Goal: Information Seeking & Learning: Compare options

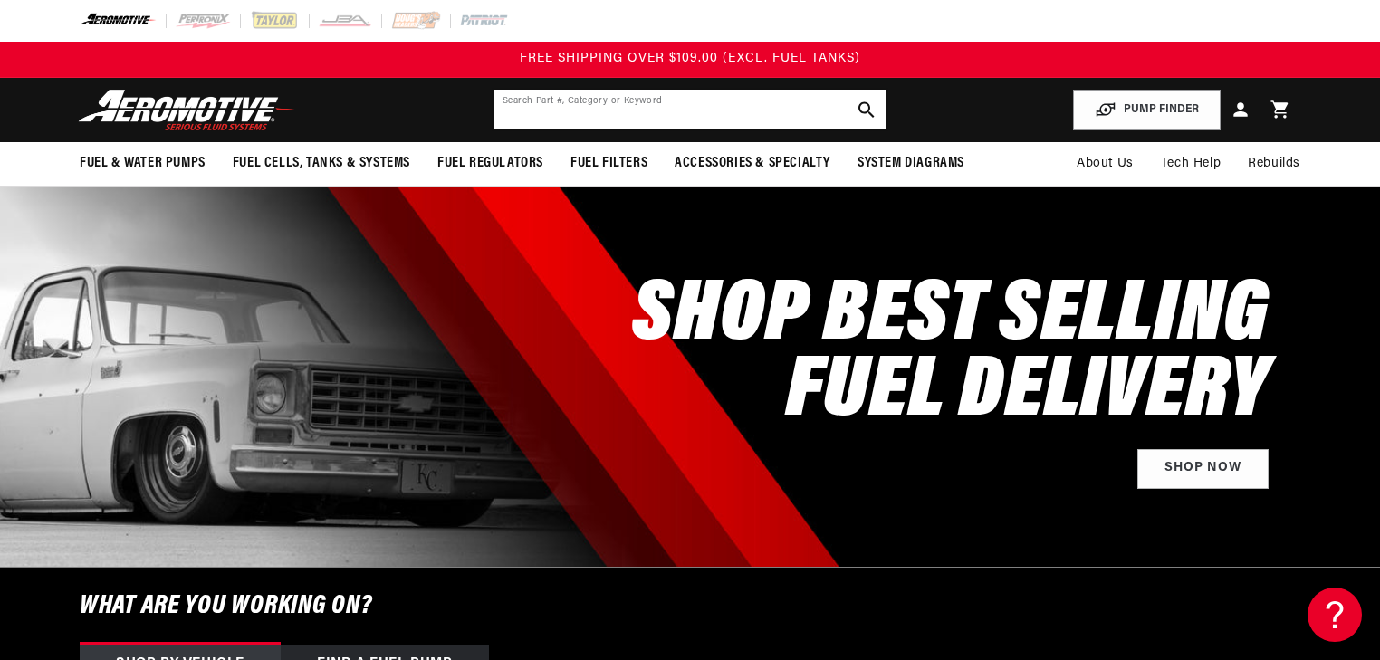
click at [722, 119] on input "text" at bounding box center [690, 110] width 393 height 40
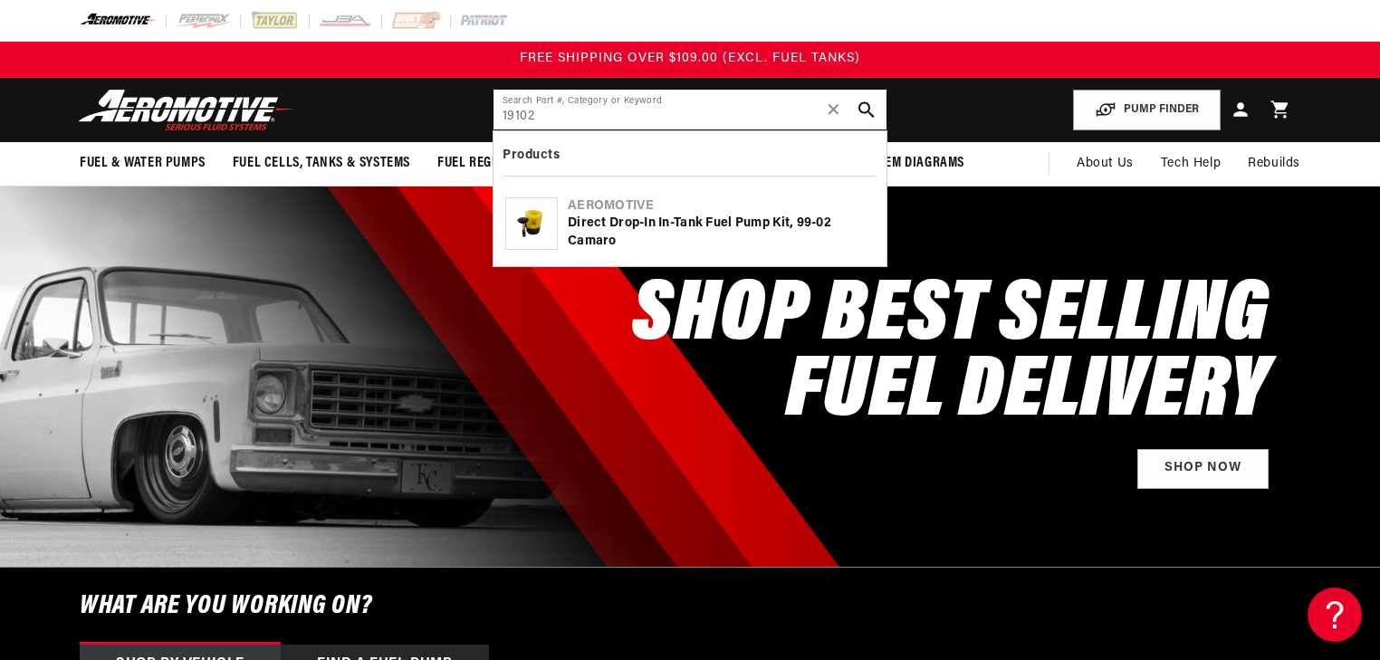
type input "19102"
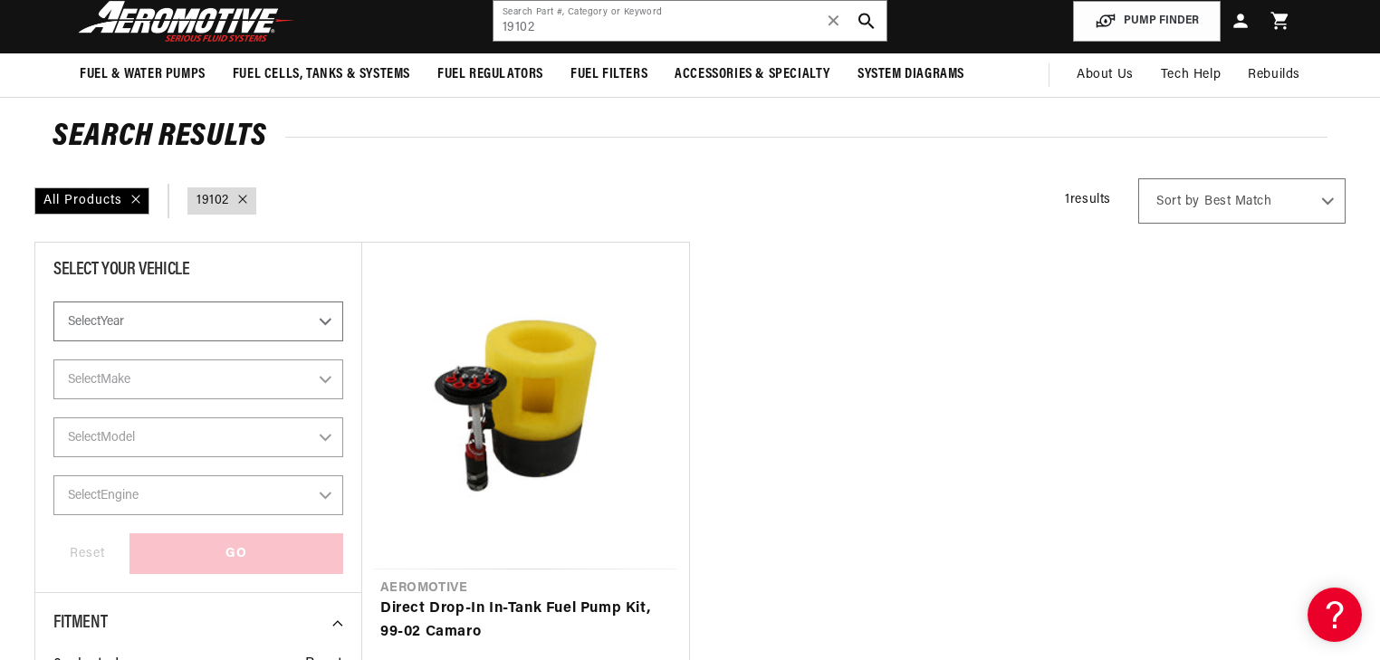
scroll to position [145, 0]
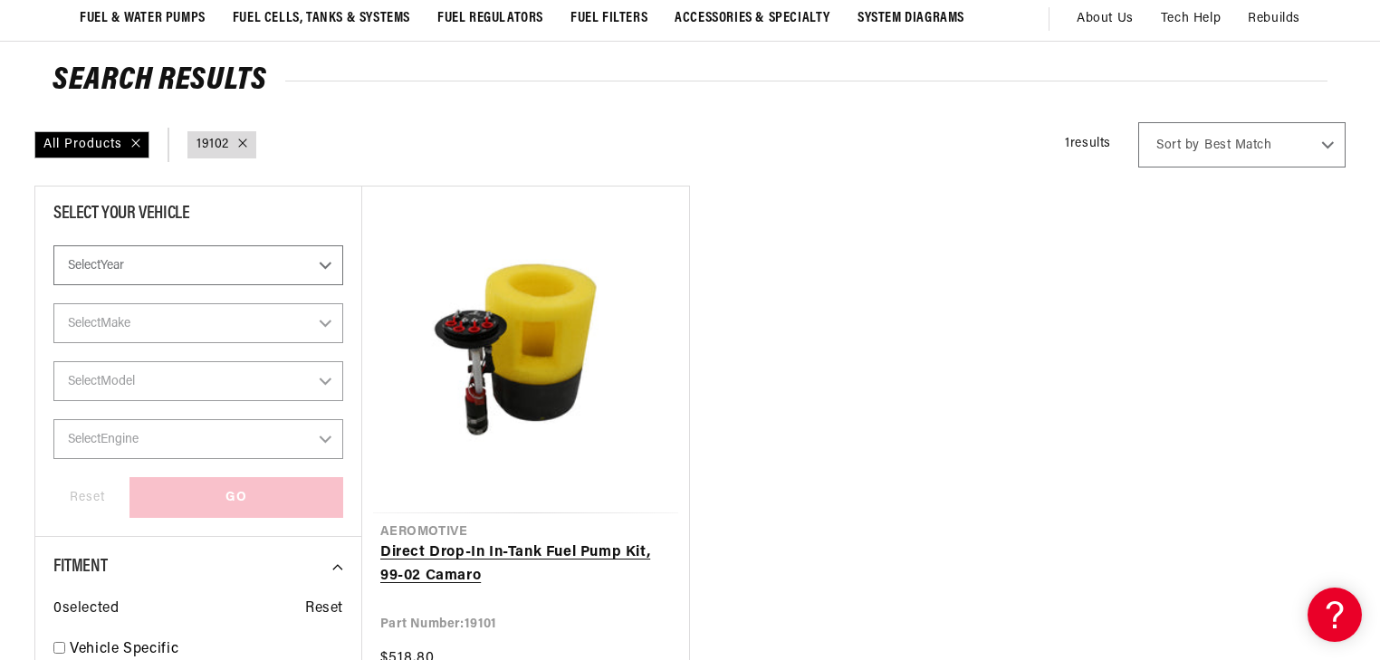
click at [499, 542] on link "Direct Drop-In In-Tank Fuel Pump Kit, 99-02 Camaro" at bounding box center [525, 565] width 291 height 46
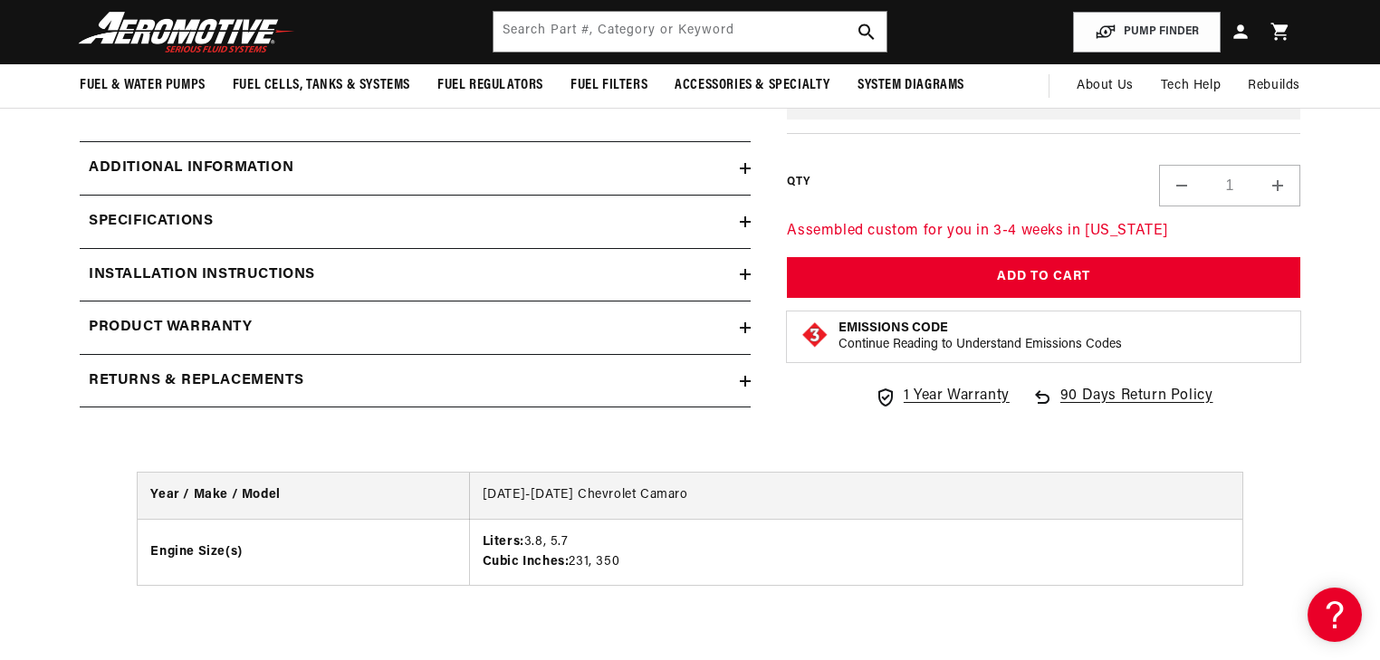
scroll to position [1014, 0]
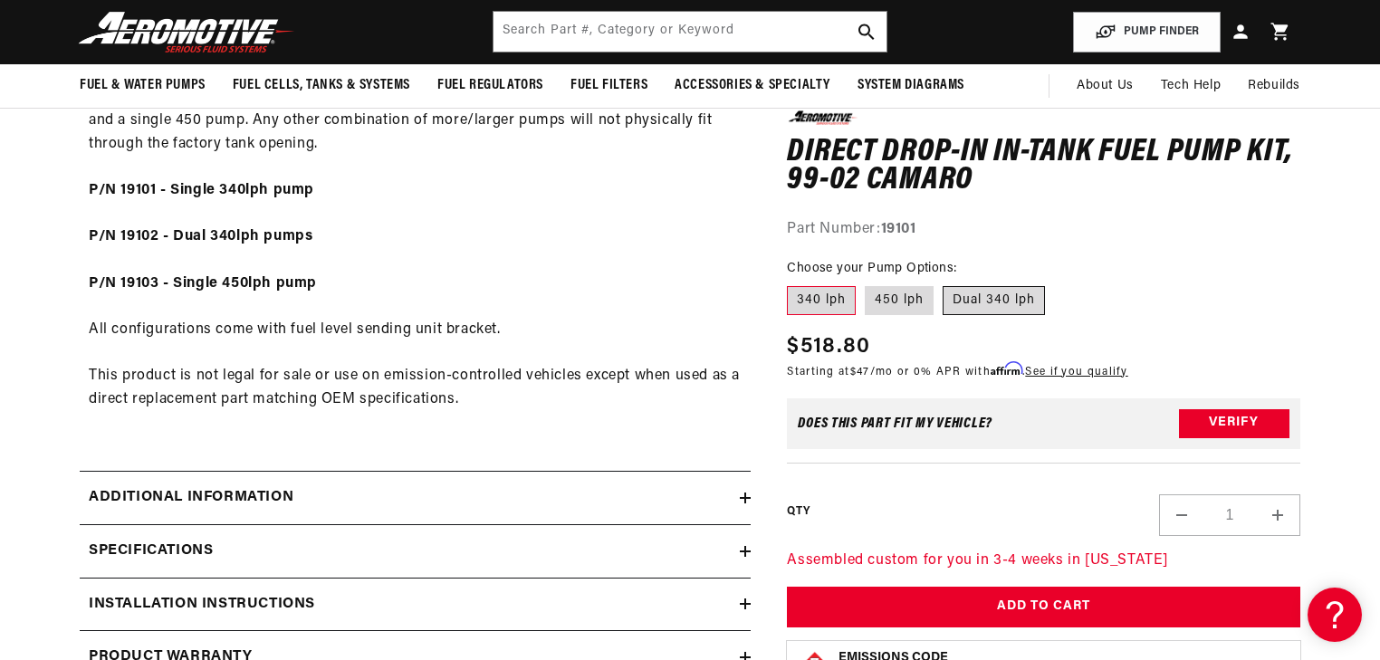
click at [975, 299] on label "Dual 340 lph" at bounding box center [994, 300] width 102 height 29
click at [944, 284] on input "Dual 340 lph" at bounding box center [943, 283] width 1 height 1
radio input "true"
click at [906, 297] on label "450 lph" at bounding box center [899, 300] width 69 height 29
click at [866, 284] on input "450 lph" at bounding box center [865, 283] width 1 height 1
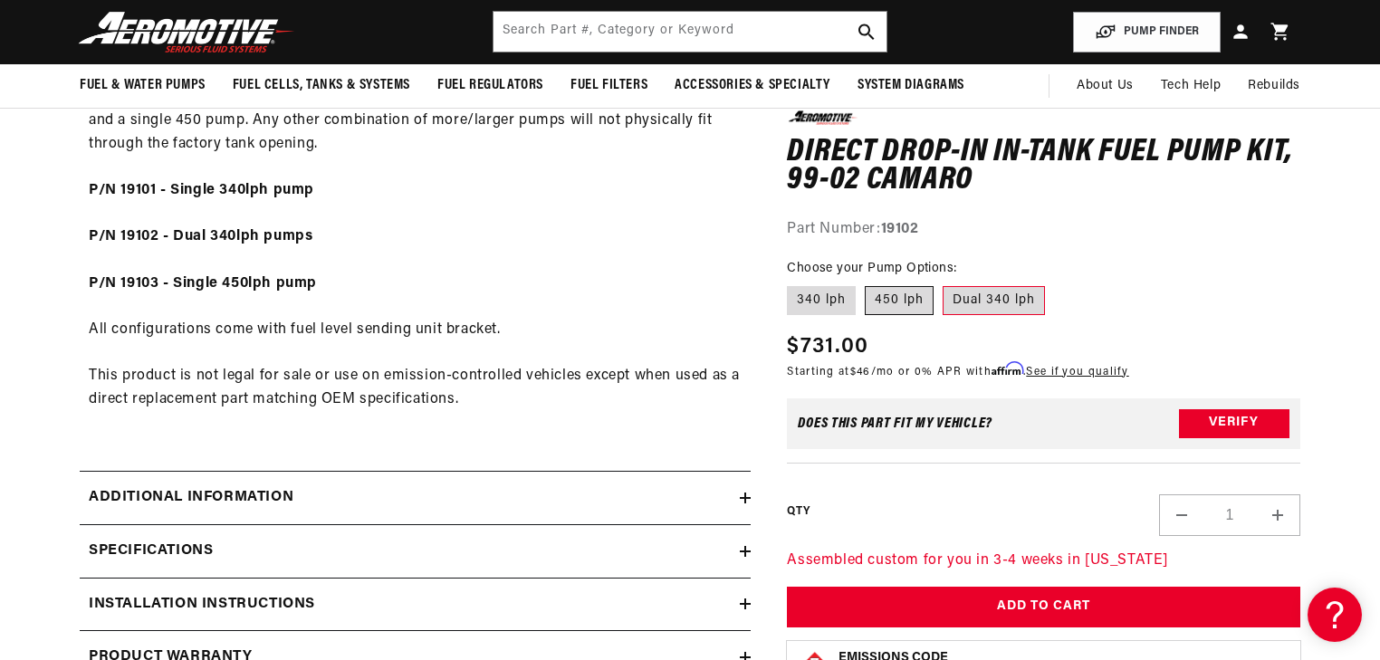
radio input "true"
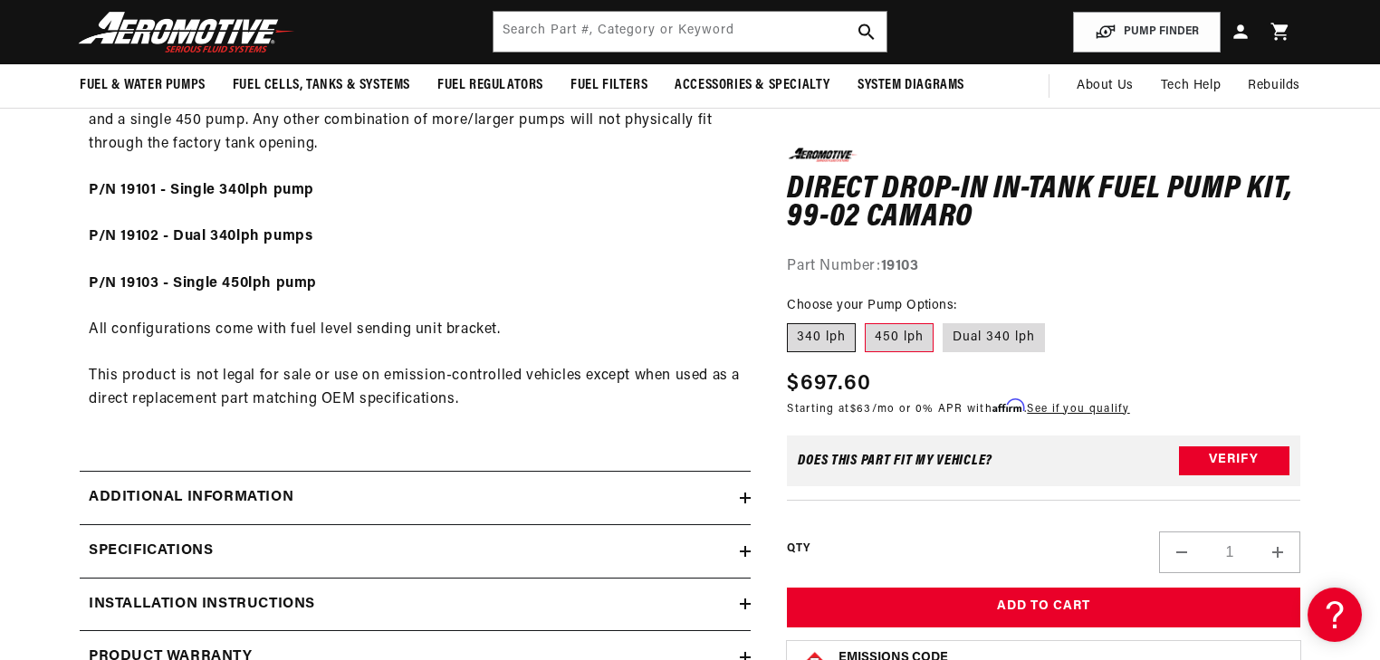
click at [823, 339] on label "340 lph" at bounding box center [821, 337] width 69 height 29
click at [793, 321] on input "340 lph" at bounding box center [792, 320] width 1 height 1
radio input "true"
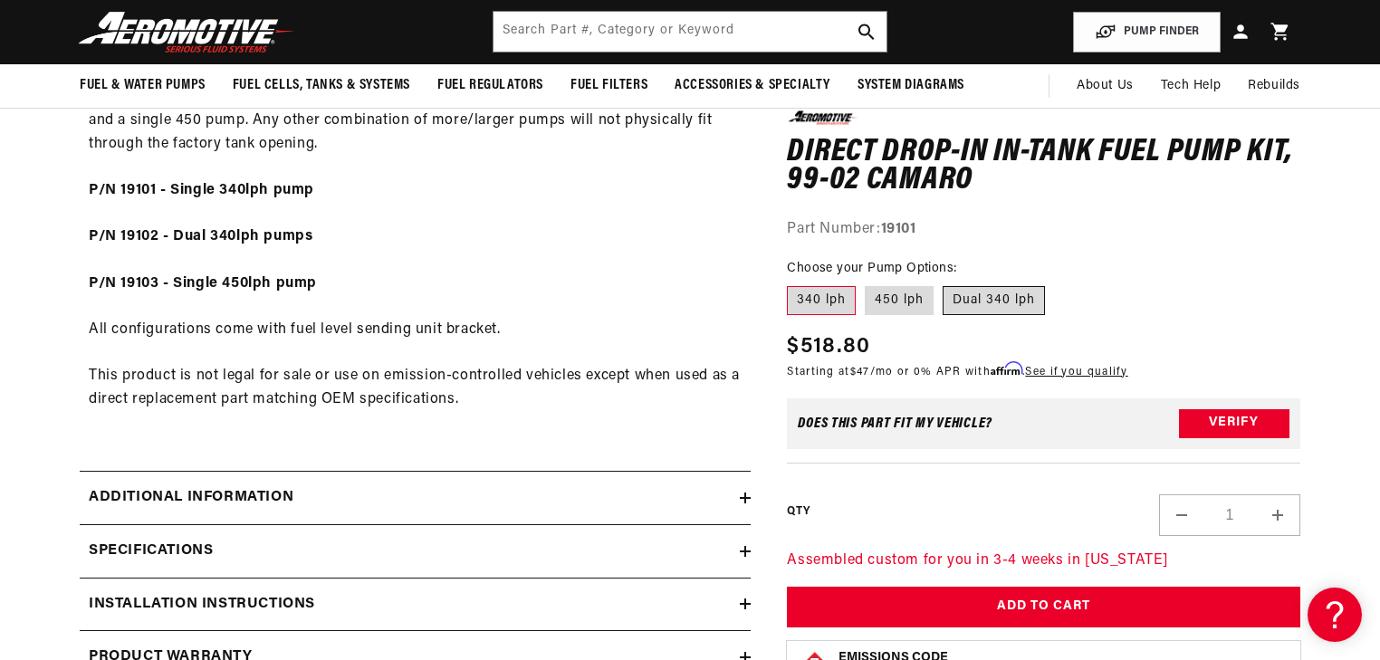
click at [999, 297] on label "Dual 340 lph" at bounding box center [994, 300] width 102 height 29
click at [944, 284] on input "Dual 340 lph" at bounding box center [943, 283] width 1 height 1
radio input "true"
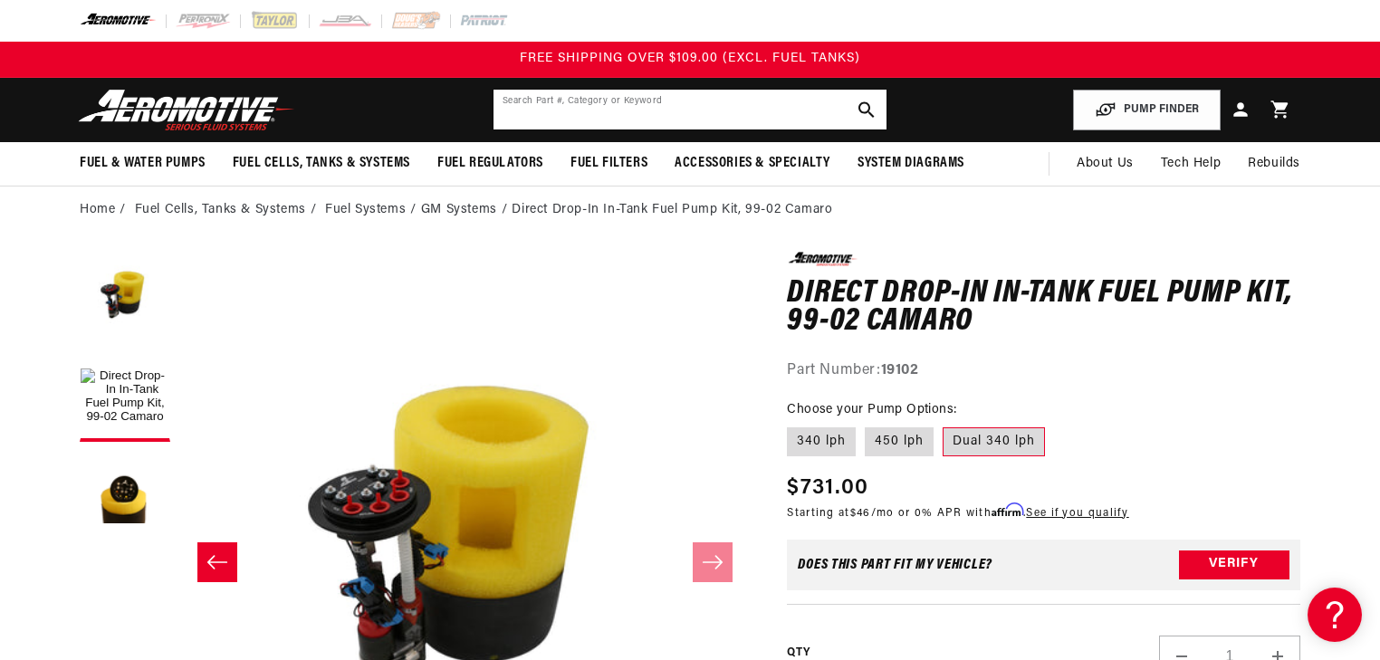
click at [675, 117] on input "text" at bounding box center [690, 110] width 393 height 40
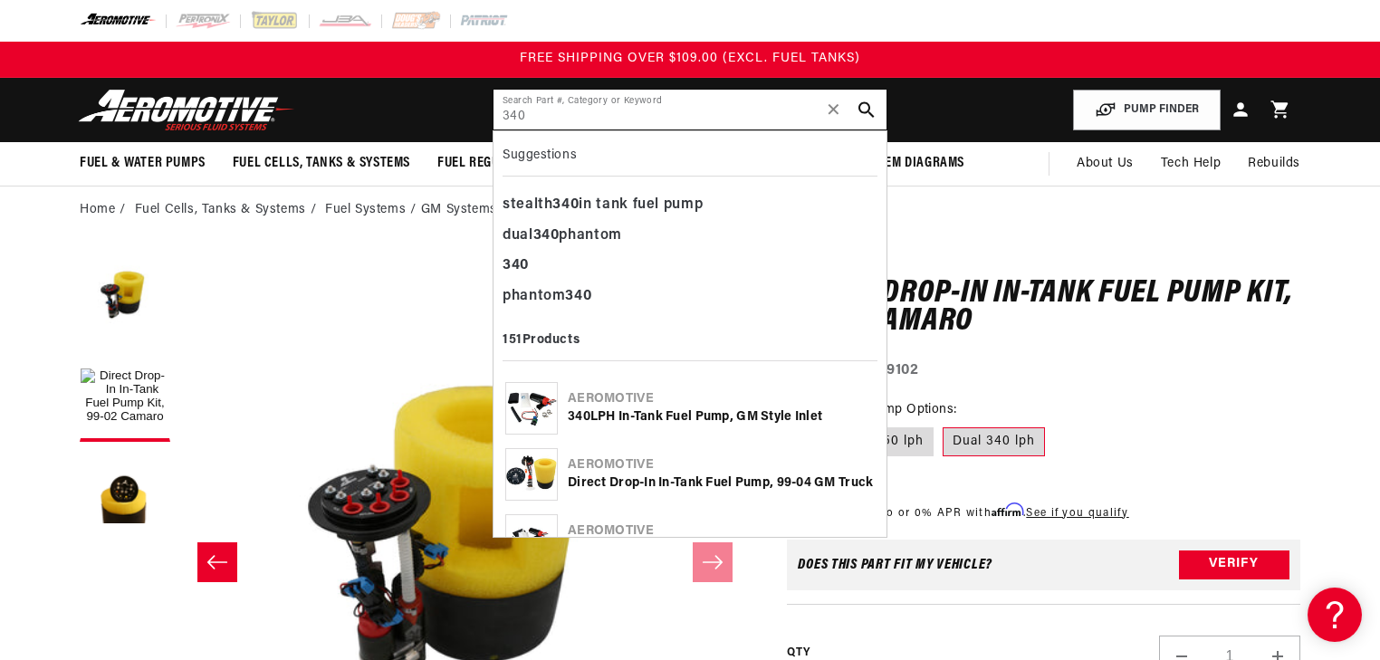
type input "340"
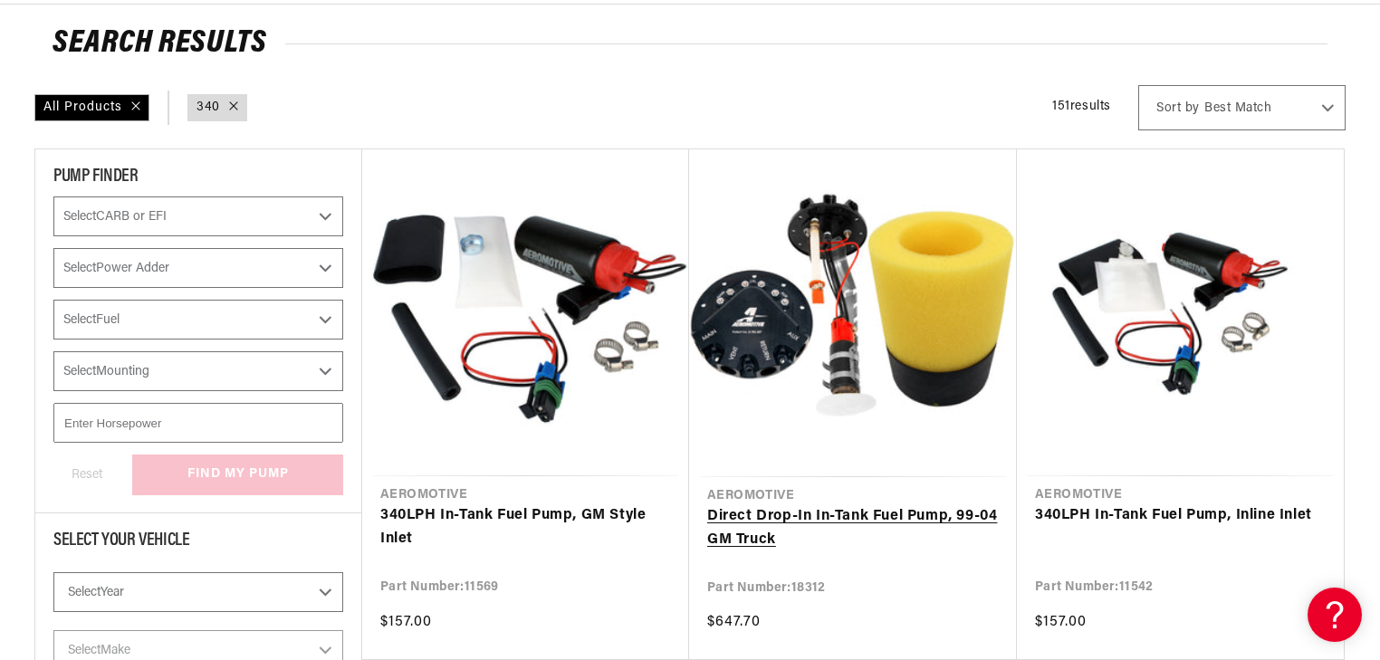
scroll to position [290, 0]
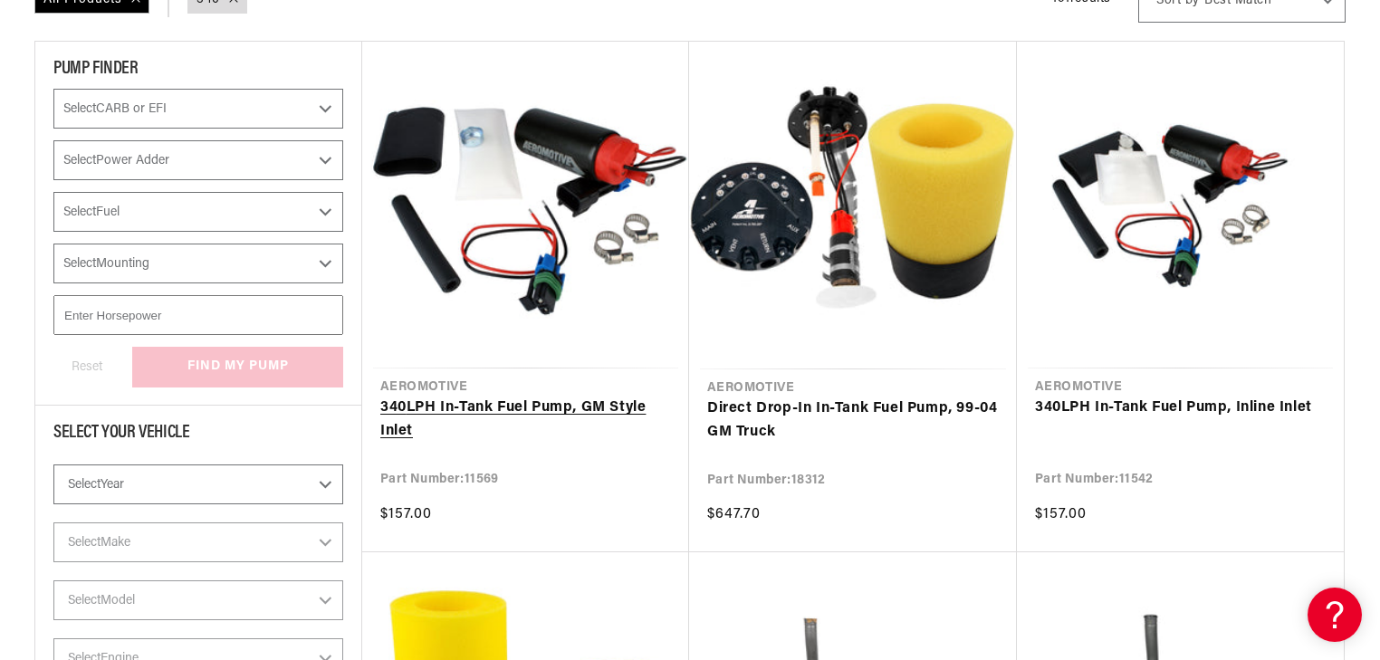
click at [598, 397] on link "340 LPH In-Tank Fuel Pump, GM Style Inlet" at bounding box center [525, 420] width 291 height 46
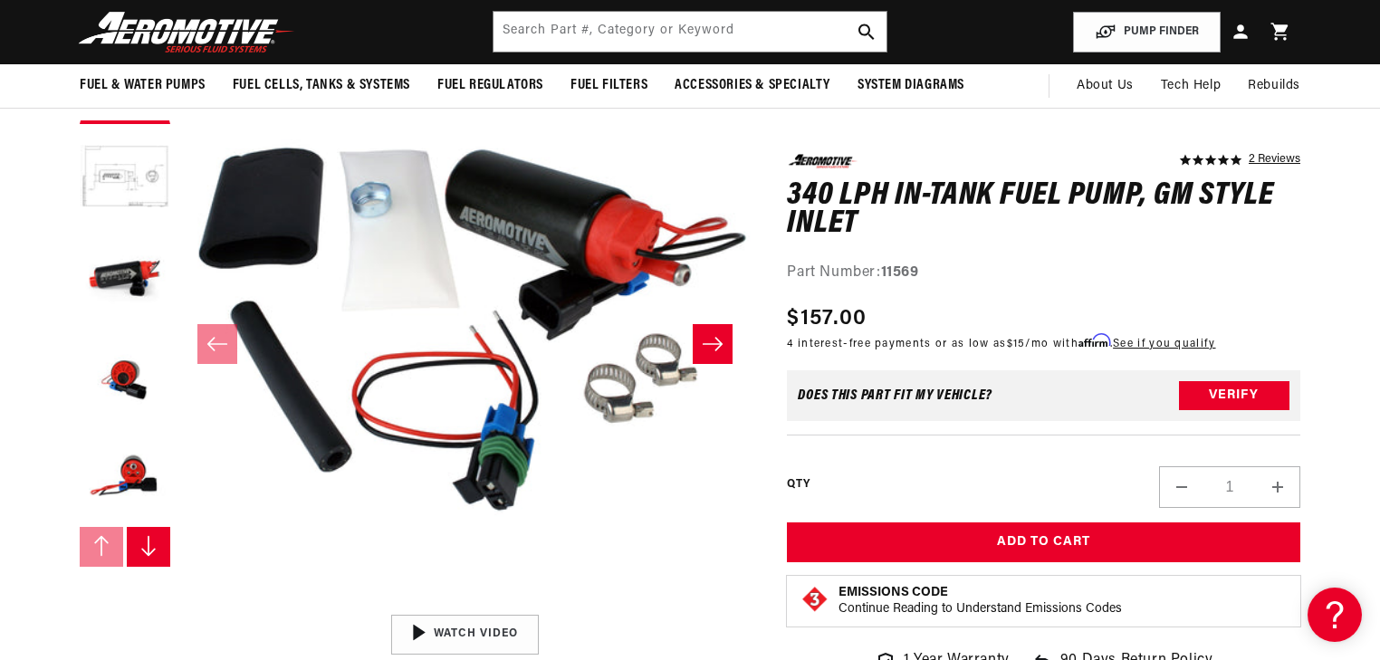
scroll to position [217, 0]
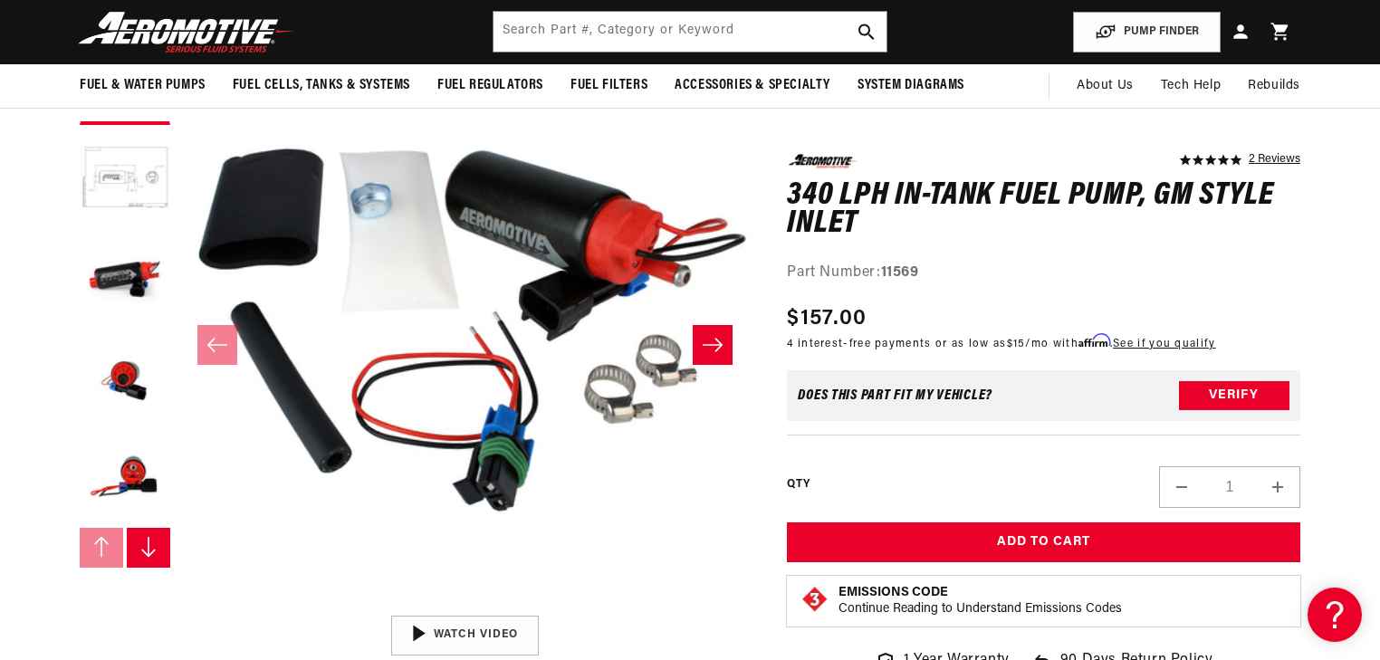
click at [159, 552] on button "Slide right" at bounding box center [148, 548] width 43 height 40
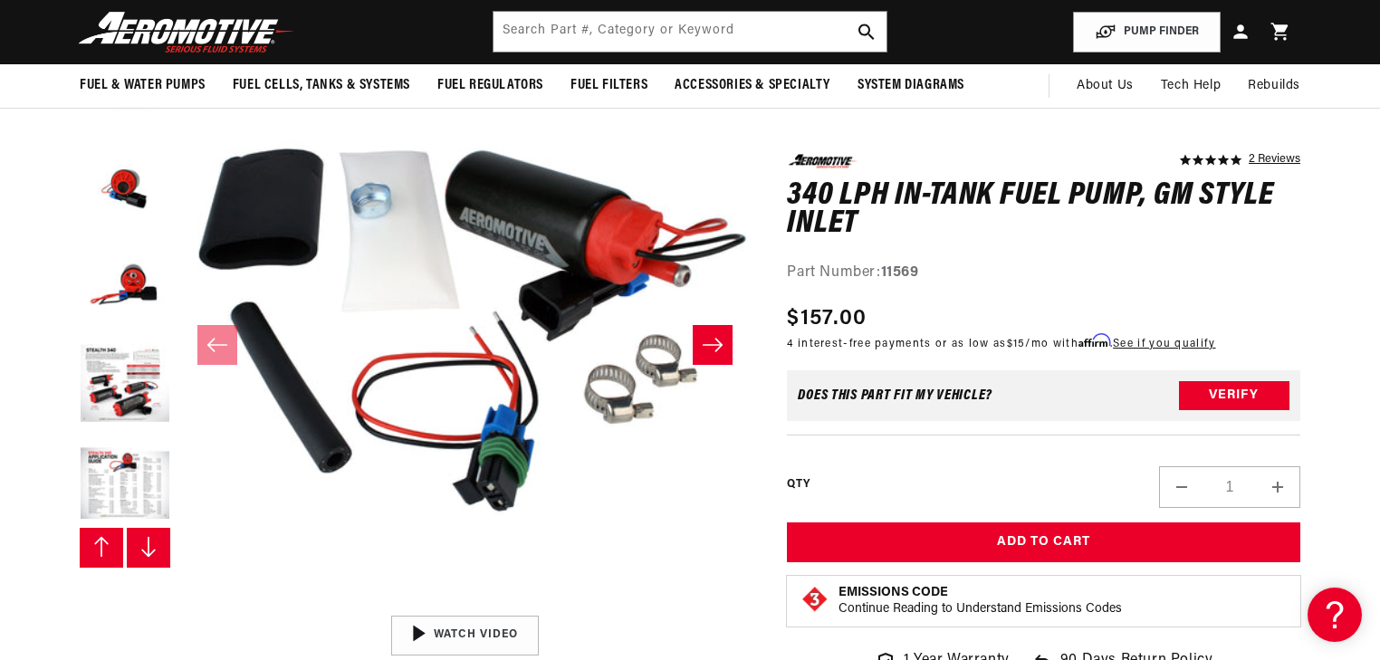
scroll to position [199, 0]
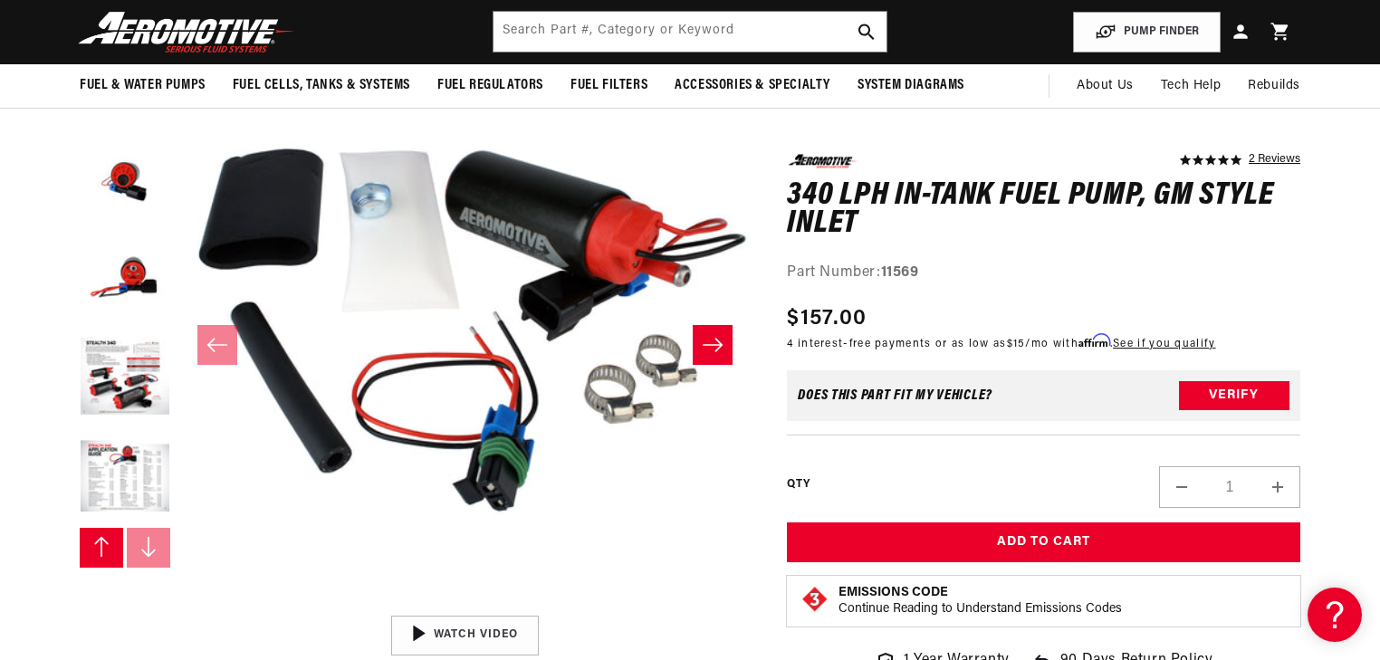
click at [179, 607] on button "Open media 1 in modal" at bounding box center [179, 607] width 0 height 0
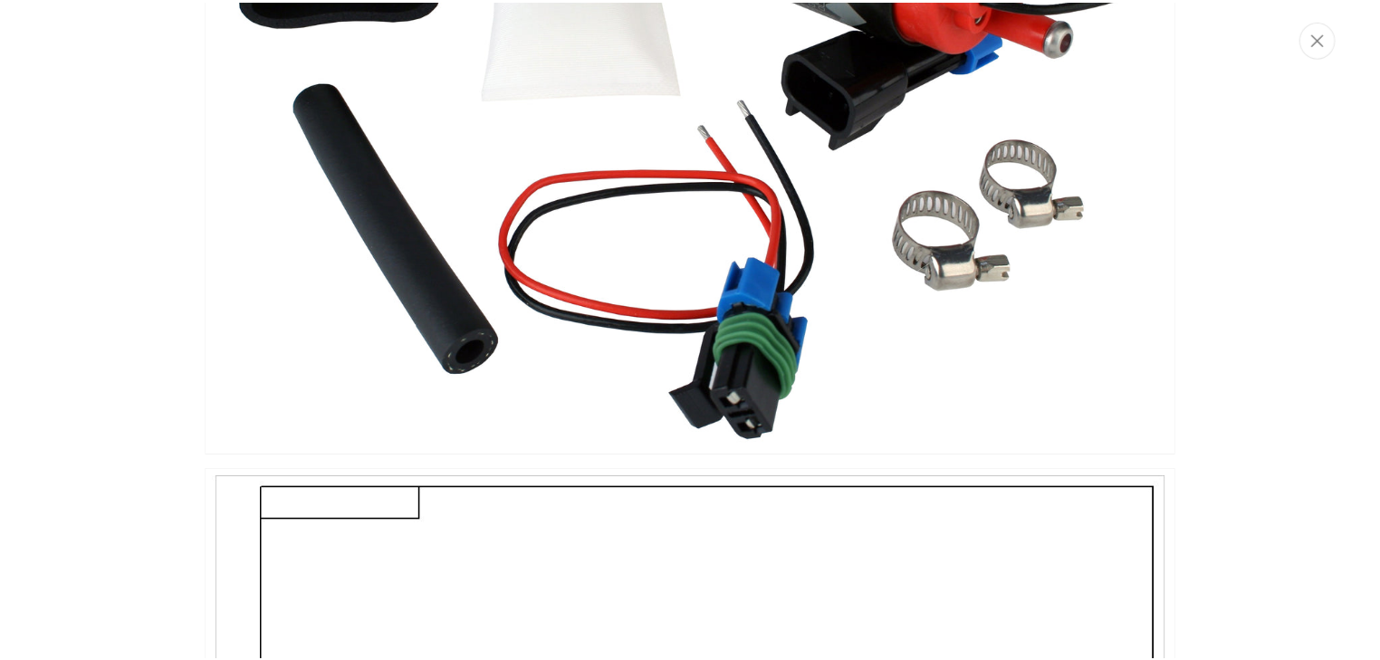
scroll to position [0, 0]
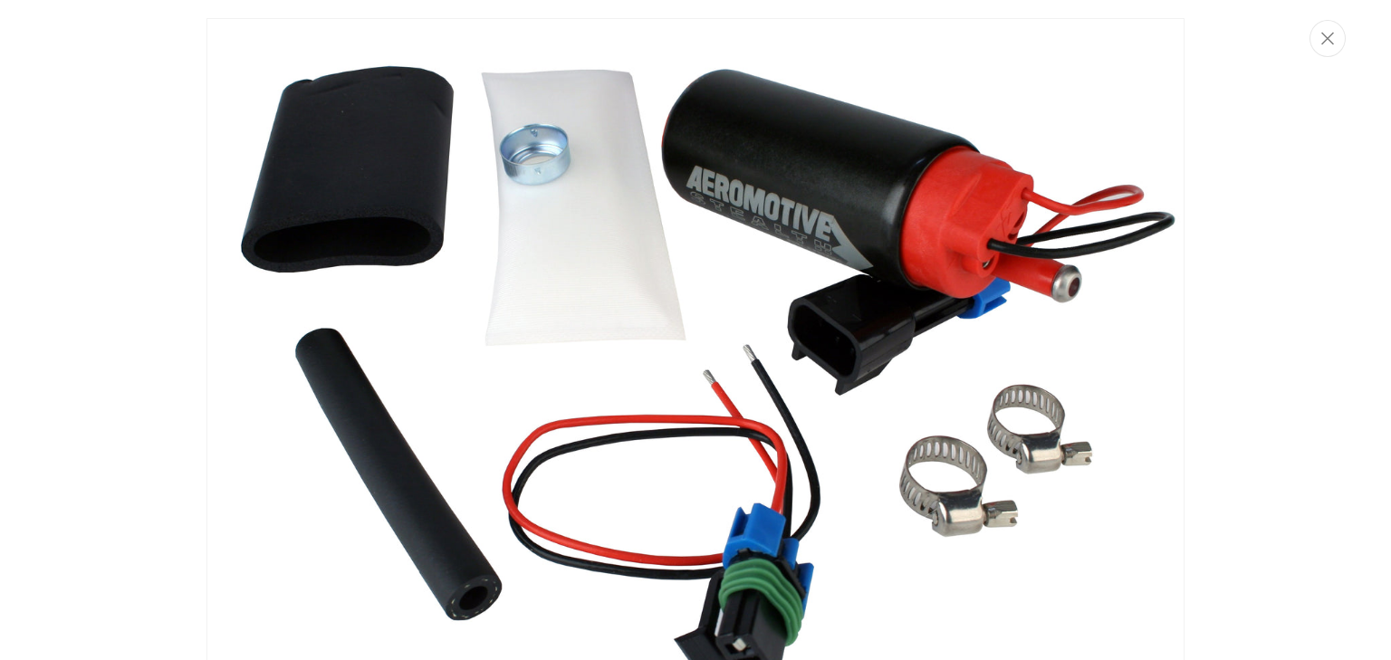
click at [707, 146] on img "Media gallery" at bounding box center [696, 360] width 978 height 684
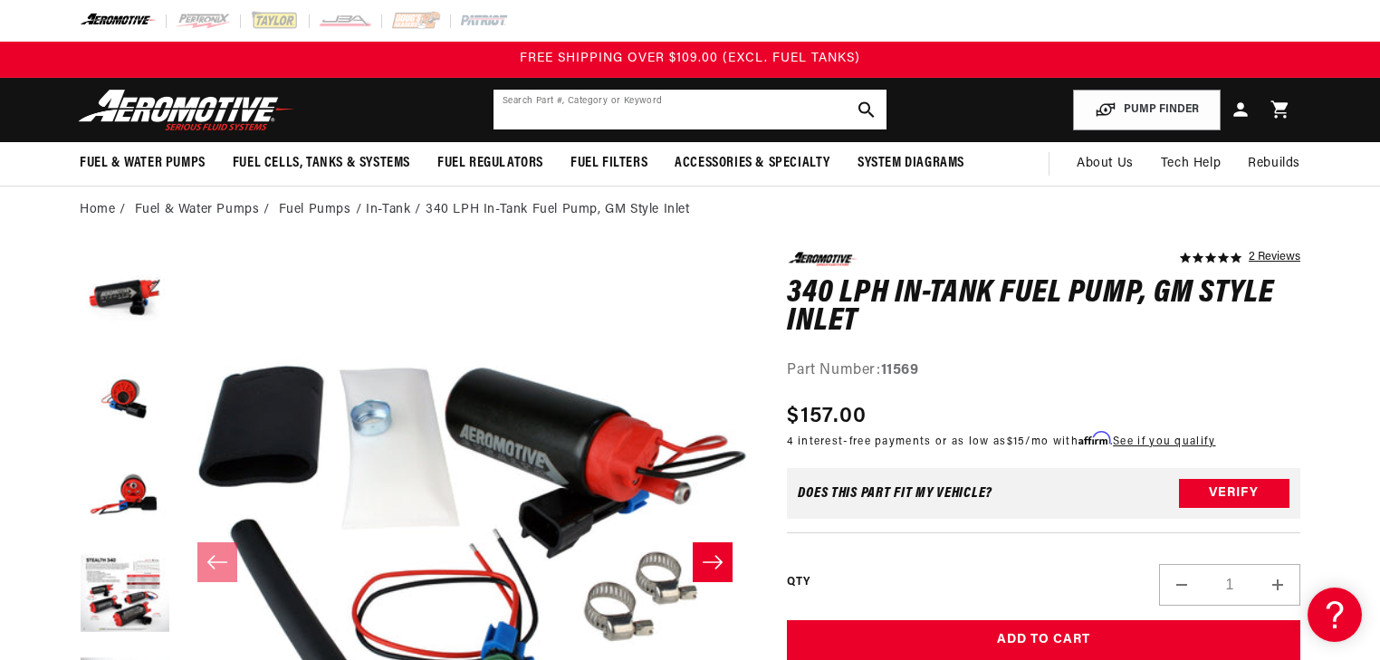
click at [654, 111] on input "text" at bounding box center [690, 110] width 393 height 40
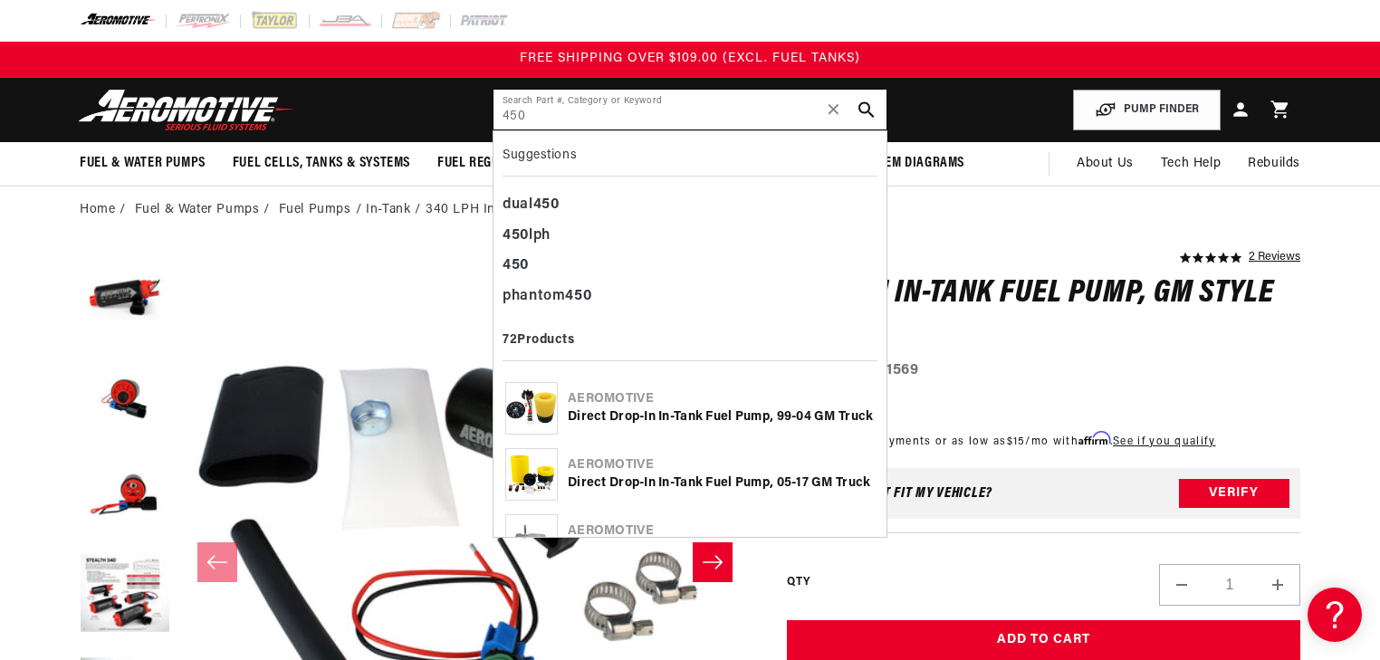
type input "450"
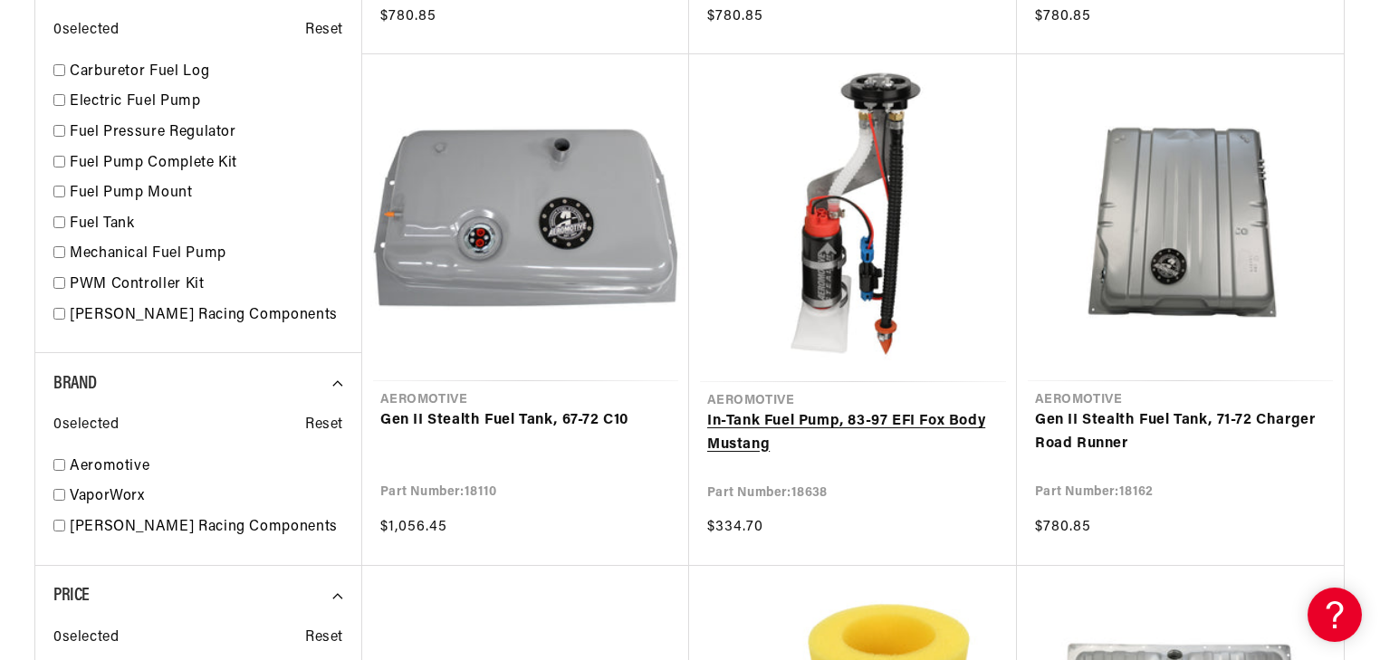
scroll to position [1522, 0]
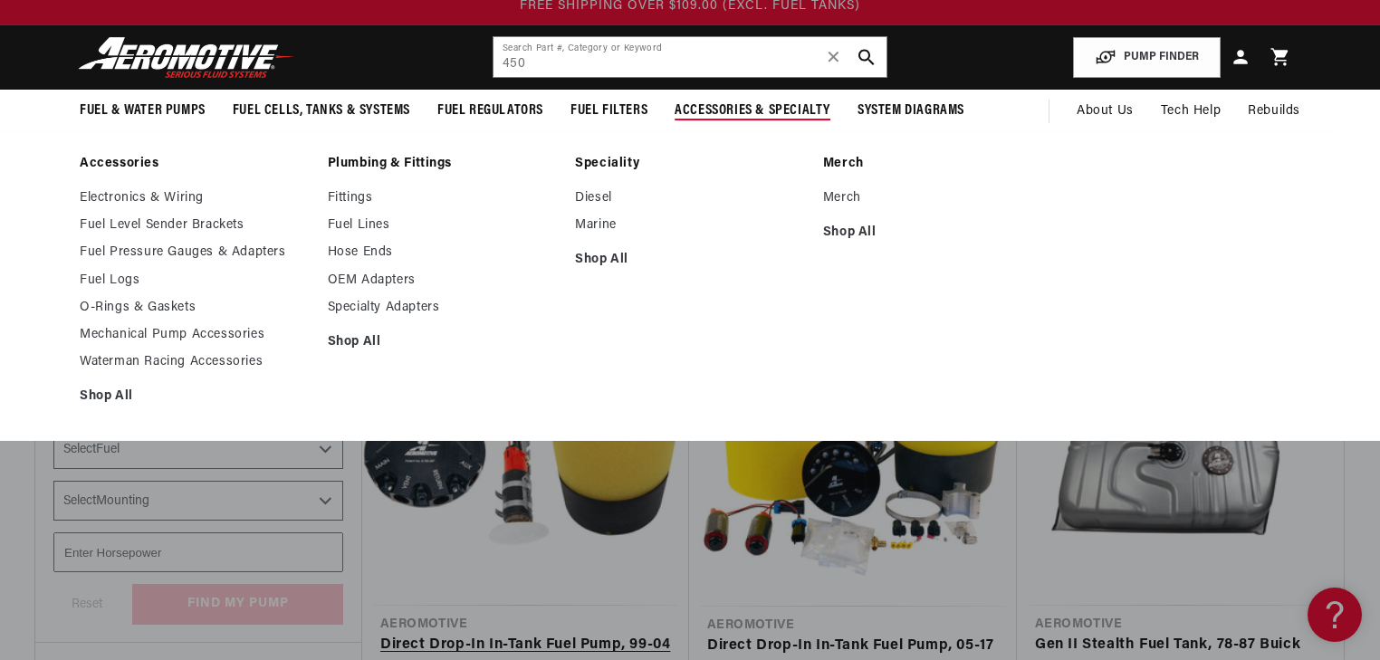
scroll to position [290, 0]
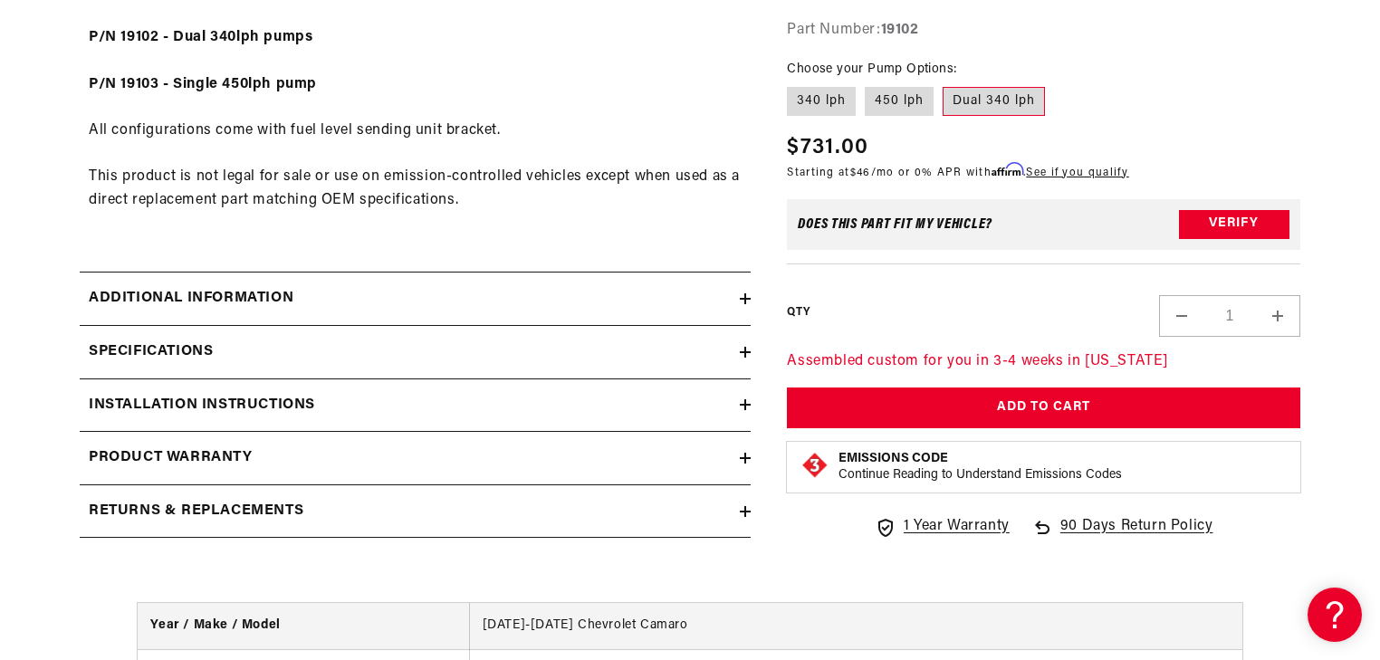
scroll to position [1232, 0]
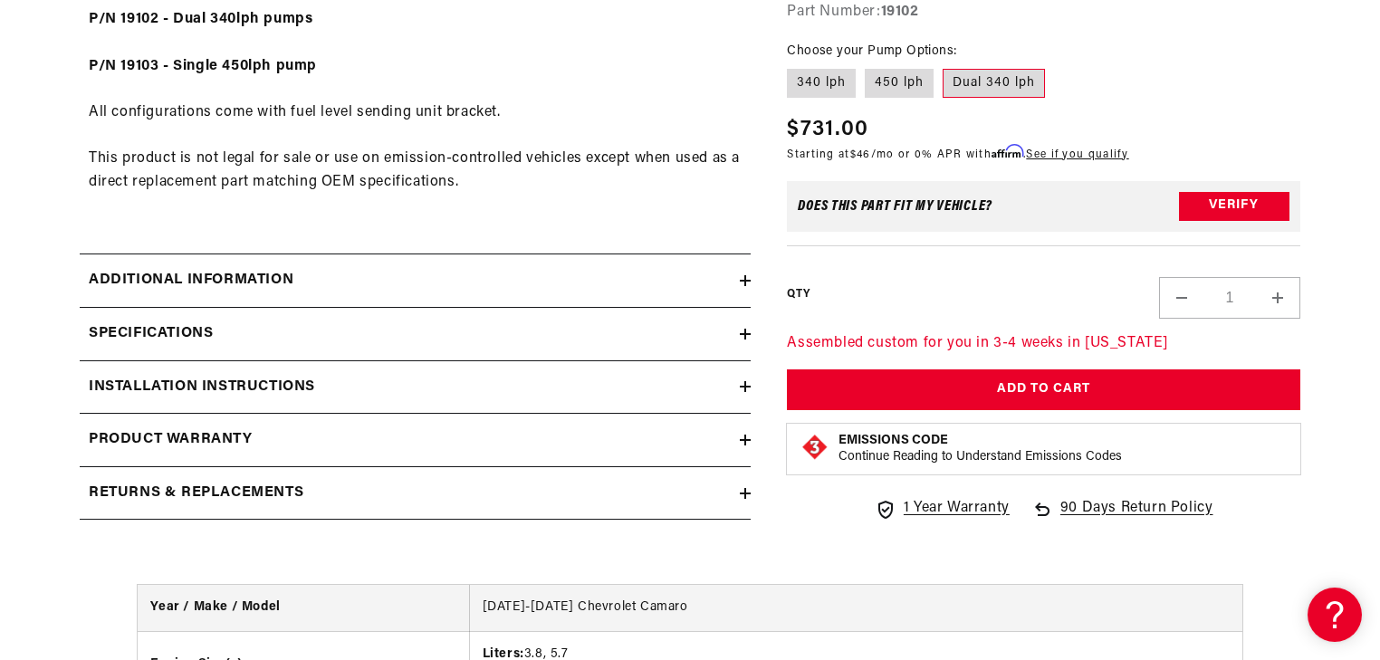
click at [745, 390] on icon at bounding box center [745, 386] width 0 height 11
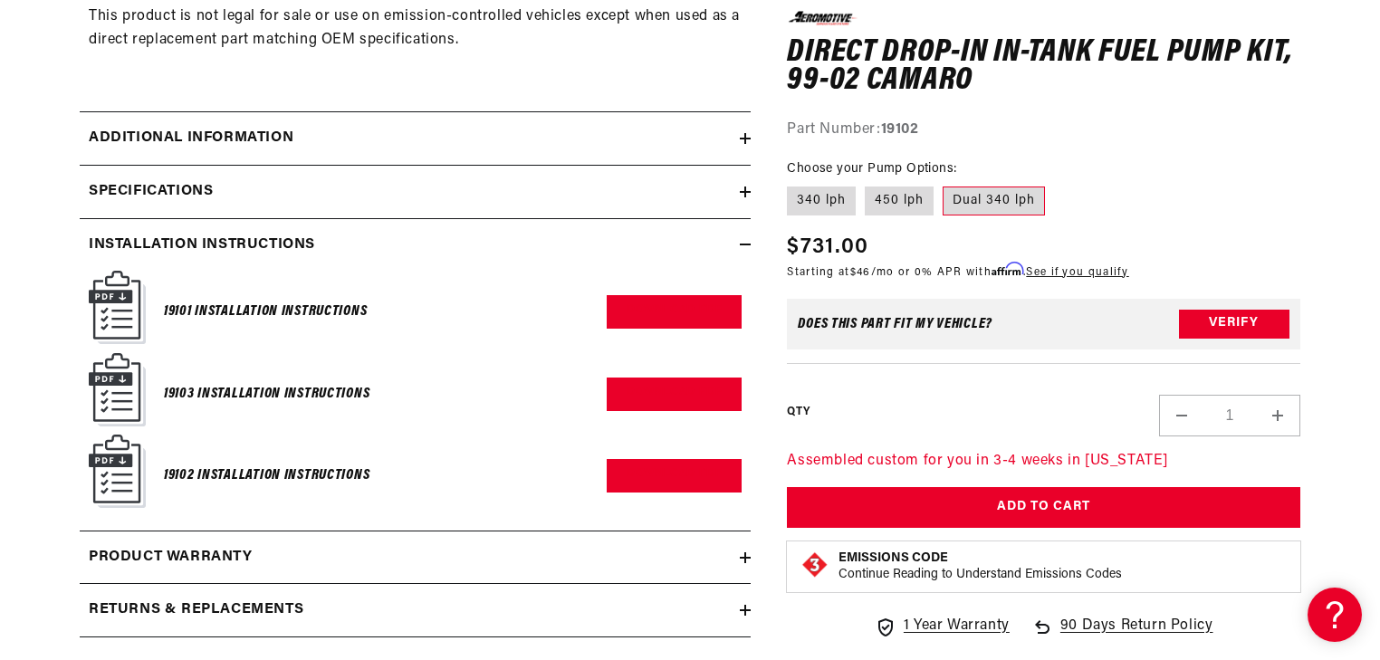
scroll to position [1377, 0]
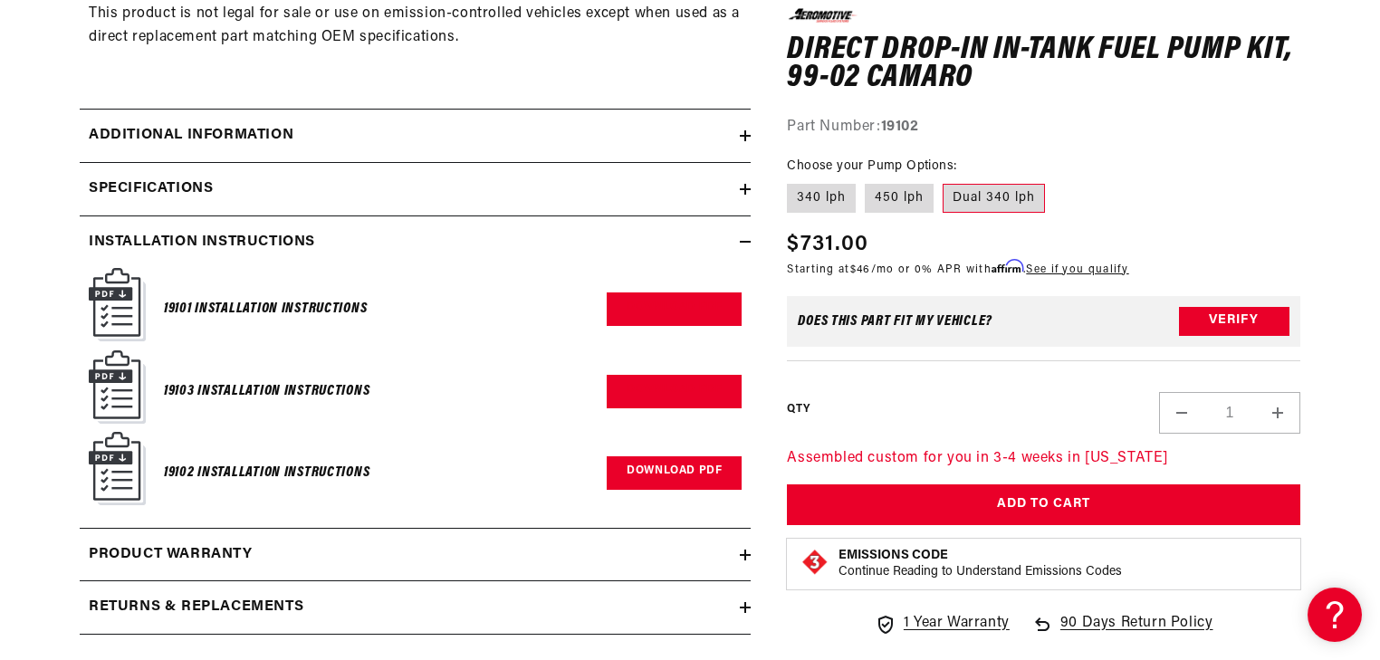
click at [676, 467] on link "Download PDF" at bounding box center [674, 474] width 135 height 34
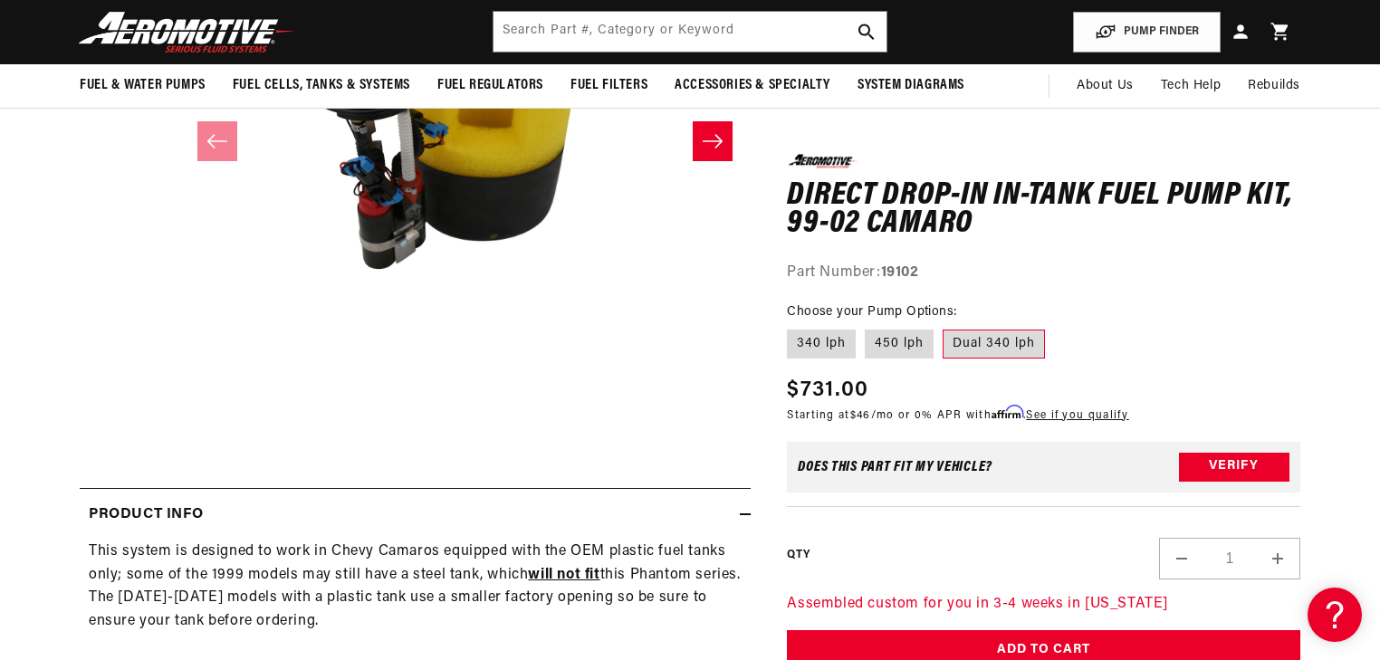
scroll to position [145, 0]
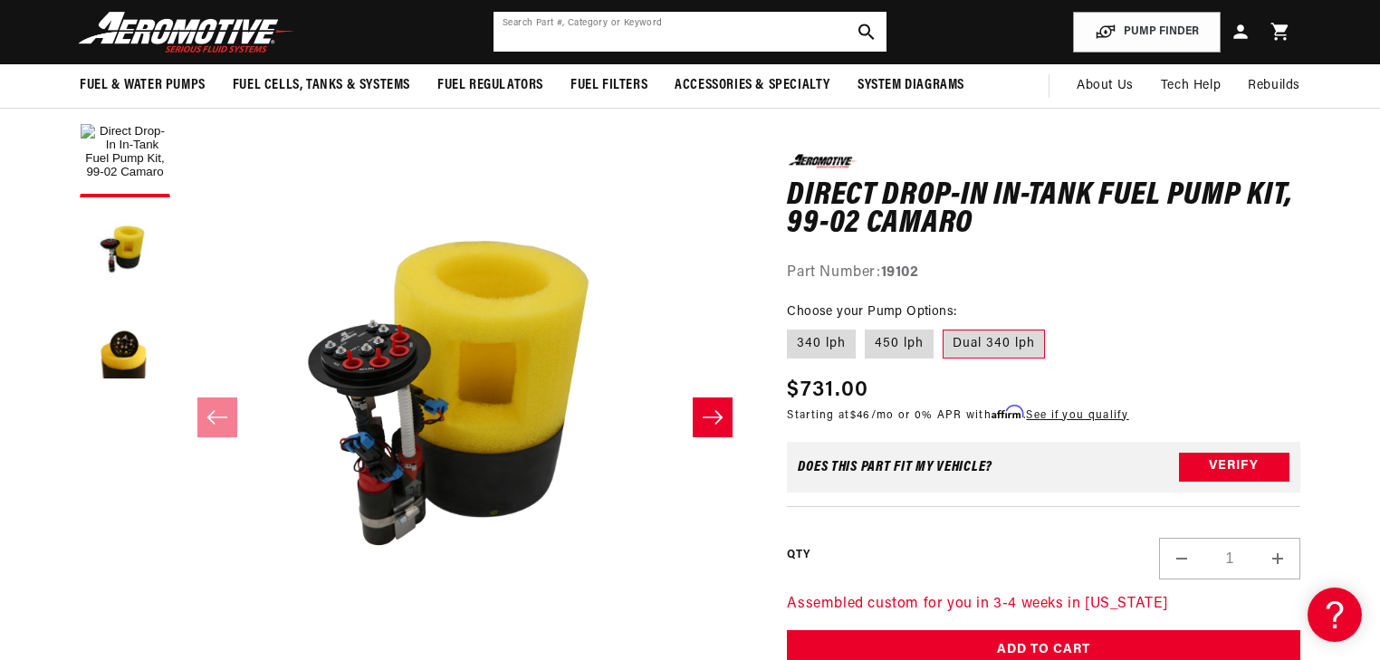
click at [616, 40] on input "text" at bounding box center [690, 32] width 393 height 40
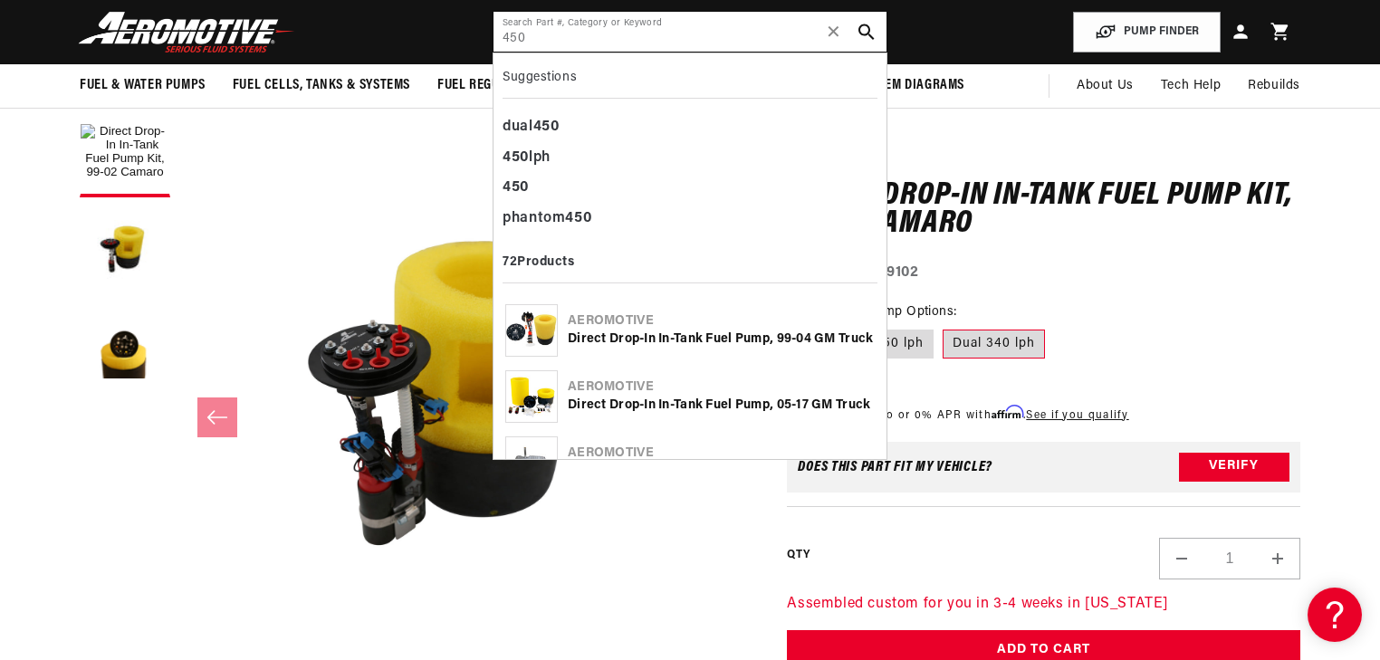
type input "450"
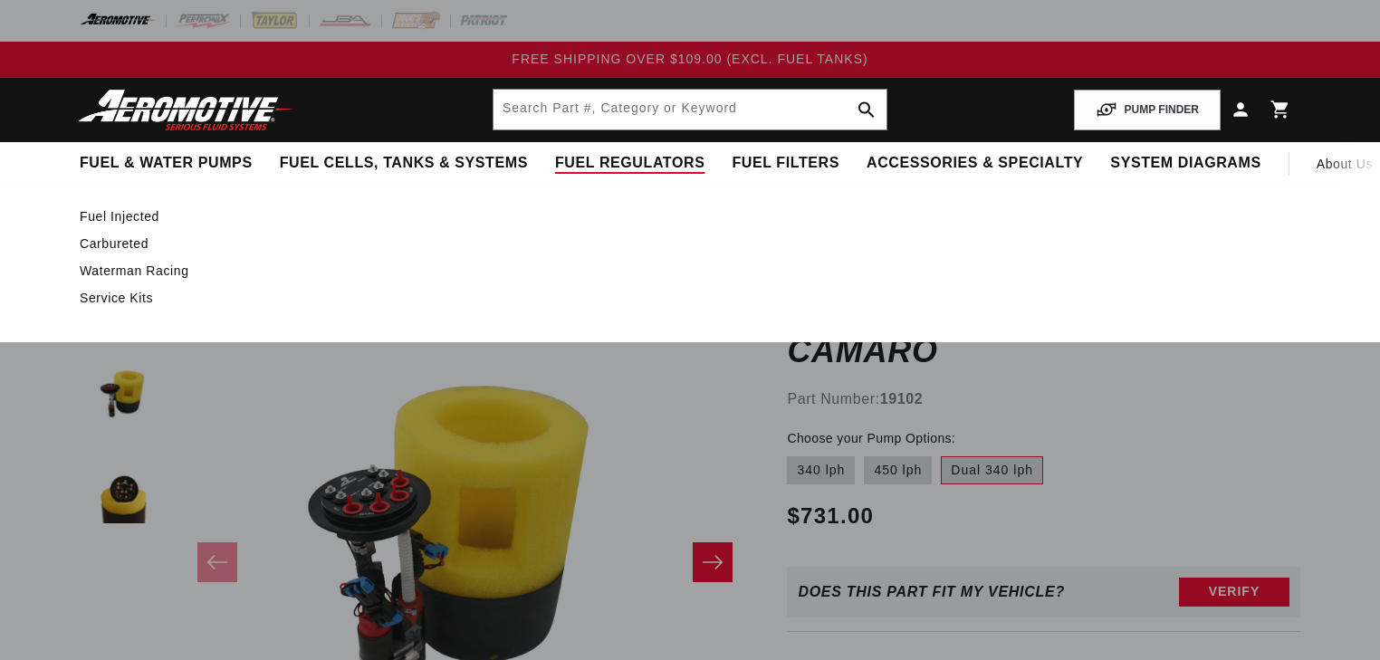
scroll to position [145, 0]
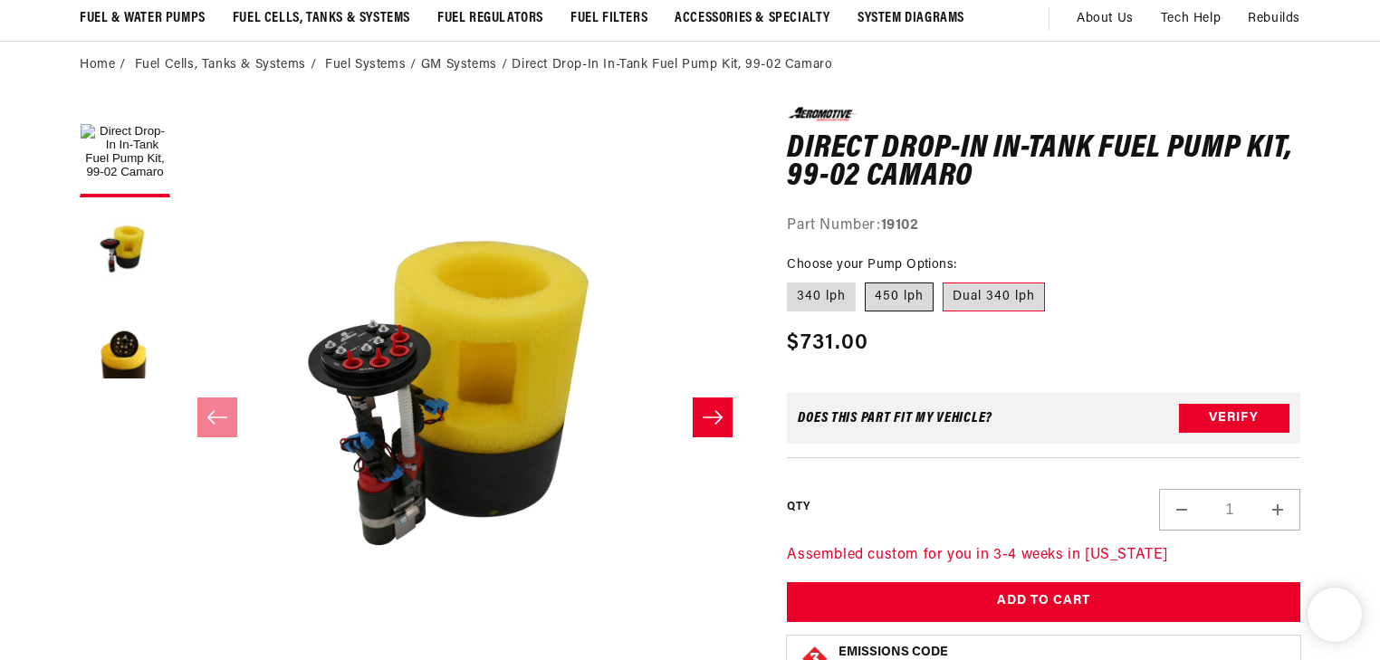
click at [913, 297] on label "450 lph" at bounding box center [899, 297] width 69 height 29
click at [866, 280] on input "450 lph" at bounding box center [865, 279] width 1 height 1
radio input "true"
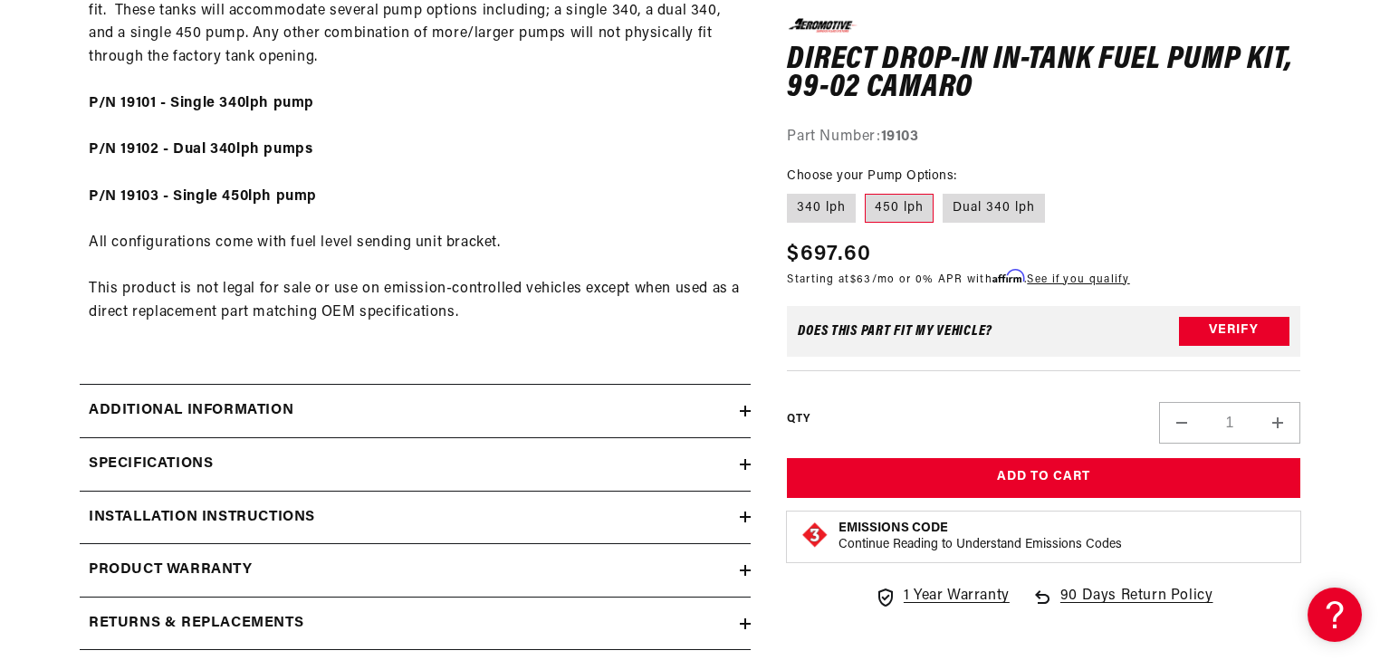
scroll to position [1304, 0]
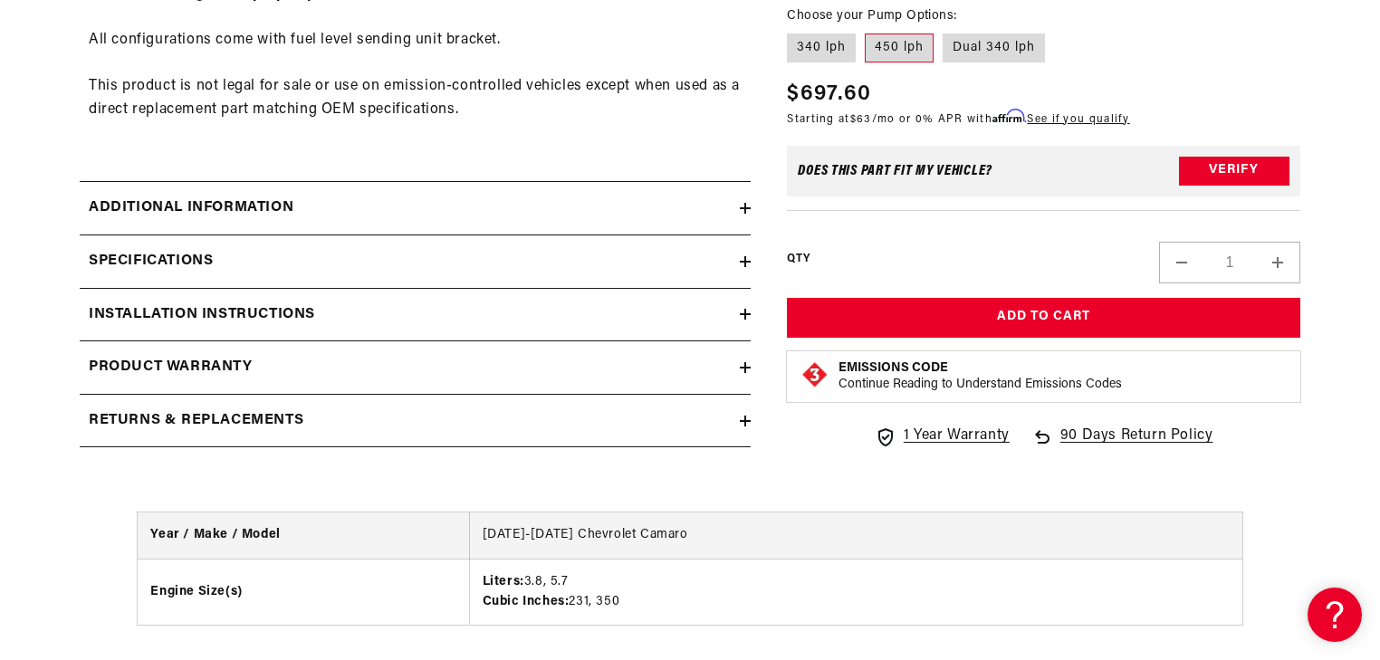
click at [744, 315] on icon at bounding box center [745, 314] width 11 height 11
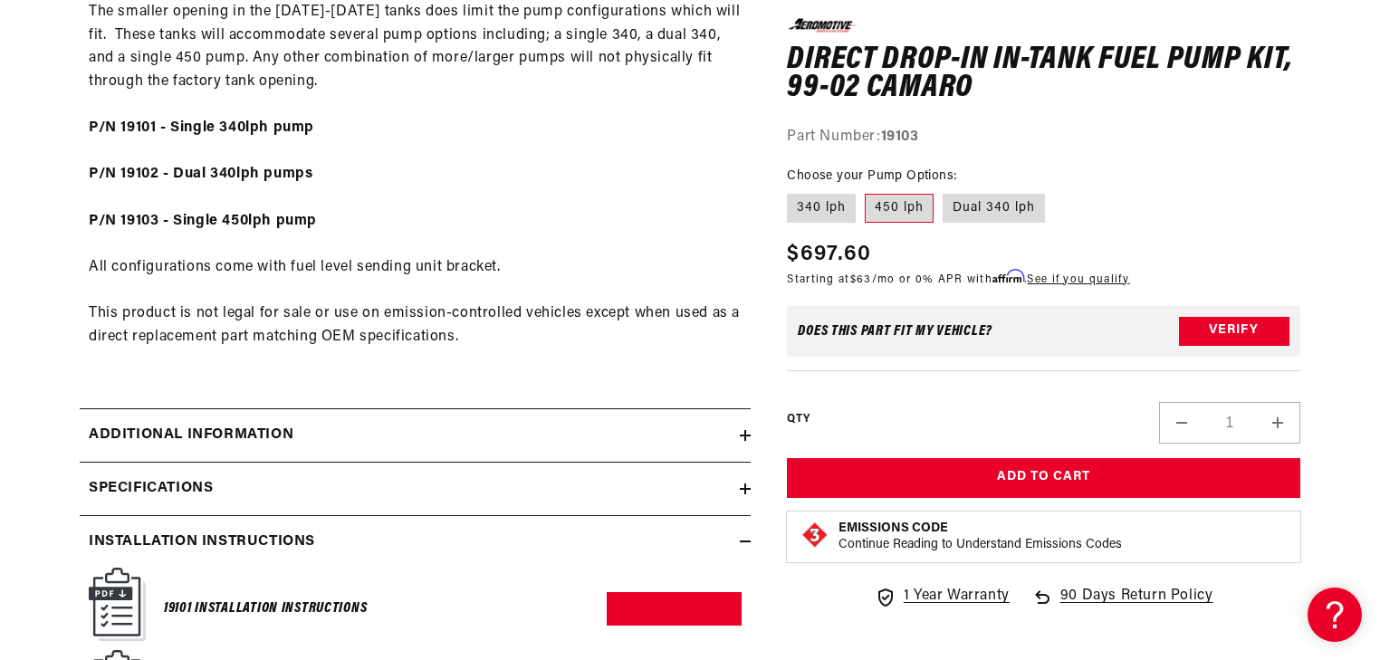
scroll to position [1232, 0]
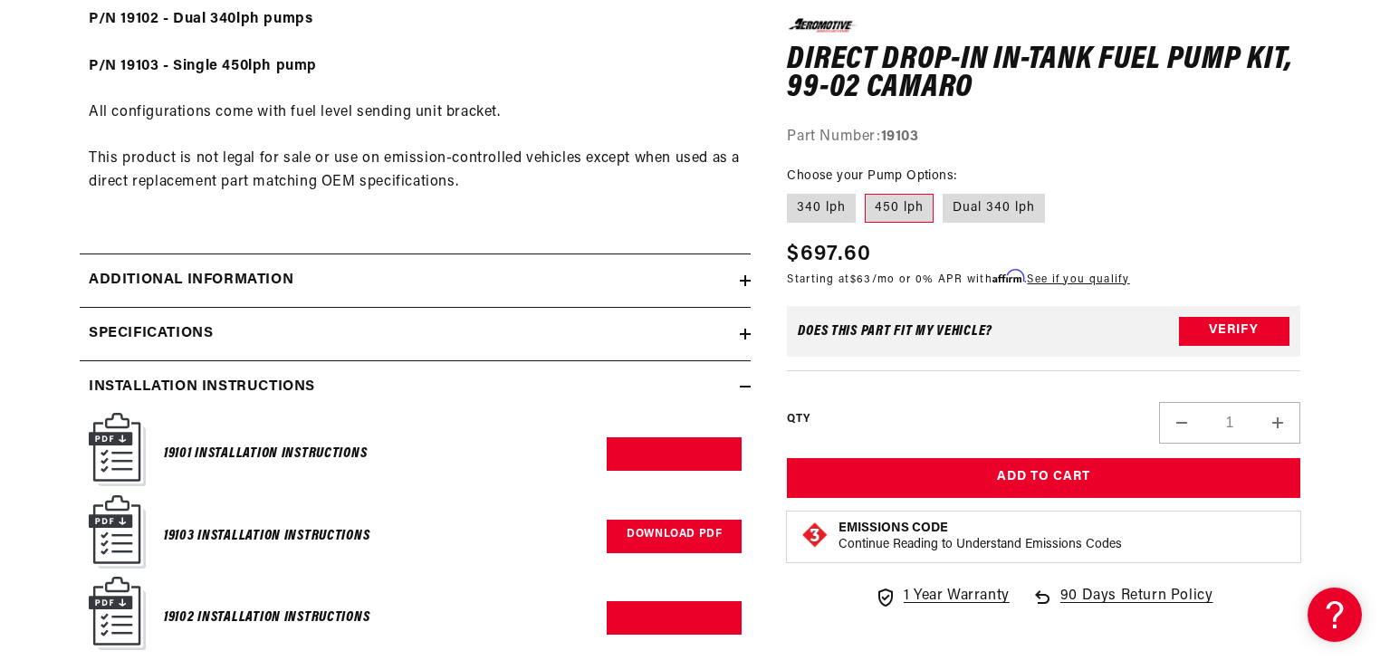
click at [660, 543] on link "Download PDF" at bounding box center [674, 537] width 135 height 34
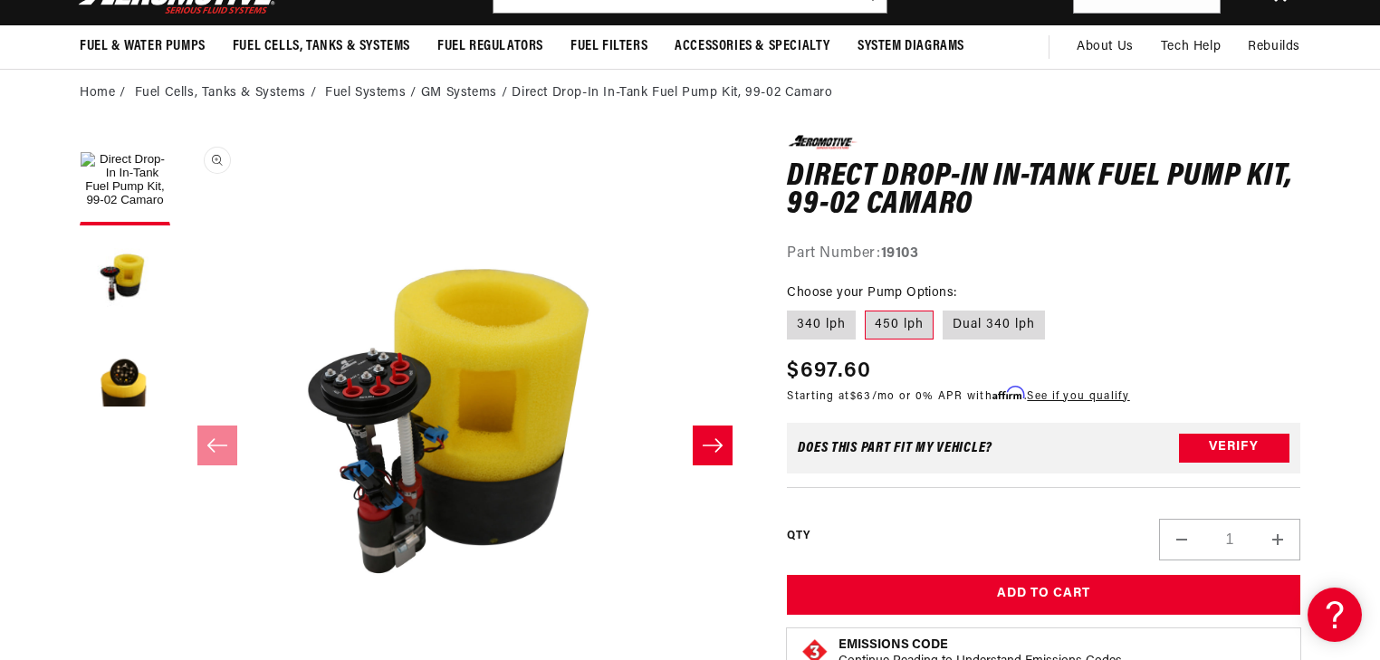
scroll to position [0, 0]
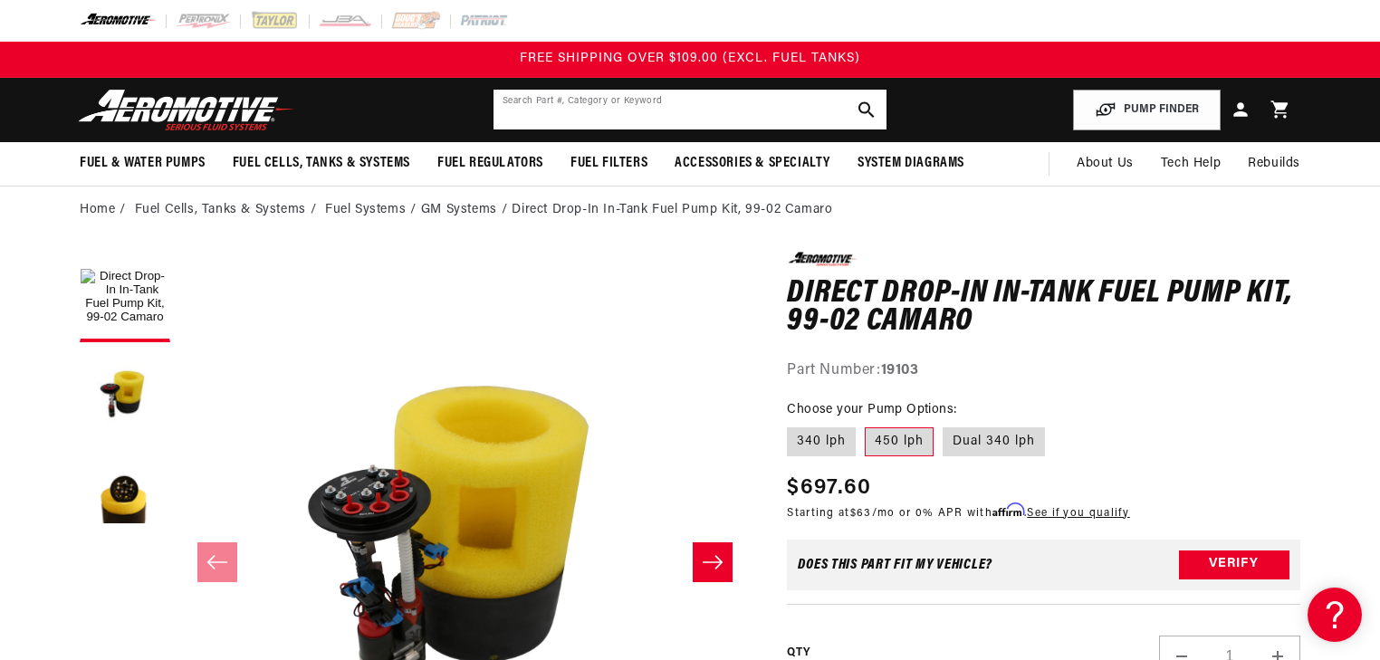
click at [590, 108] on input "text" at bounding box center [690, 110] width 393 height 40
type input "450"
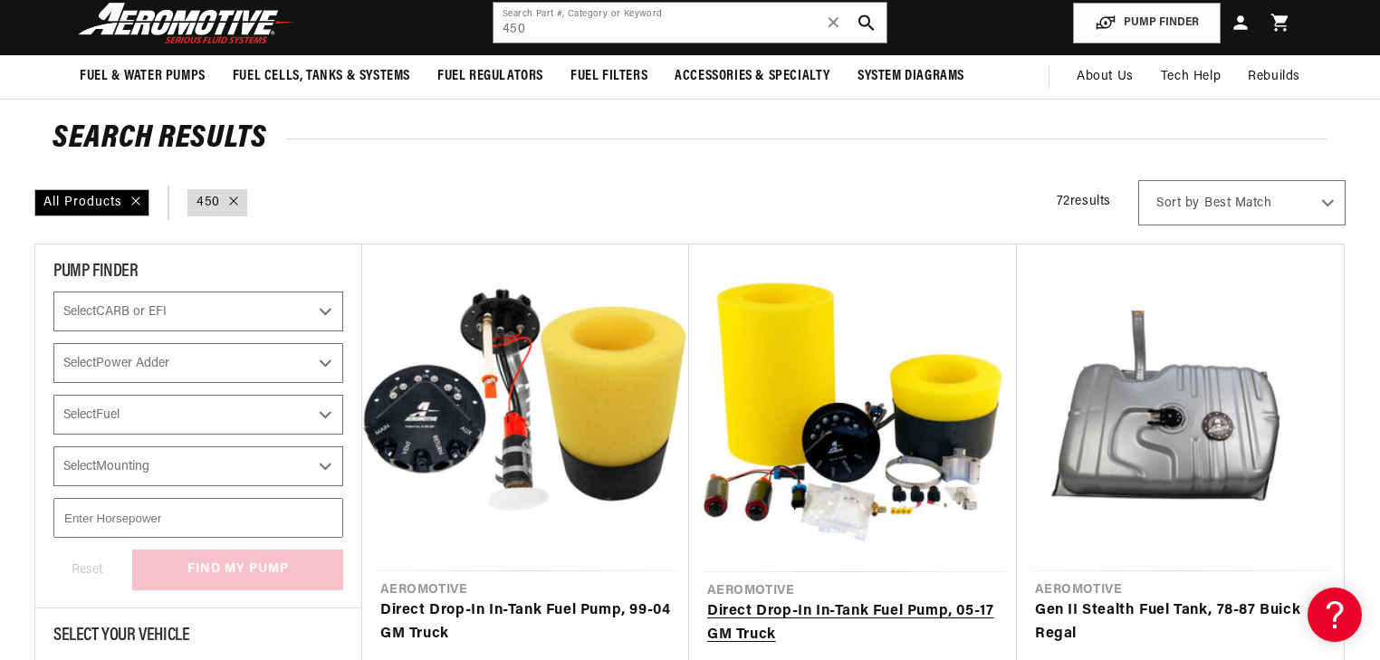
scroll to position [290, 0]
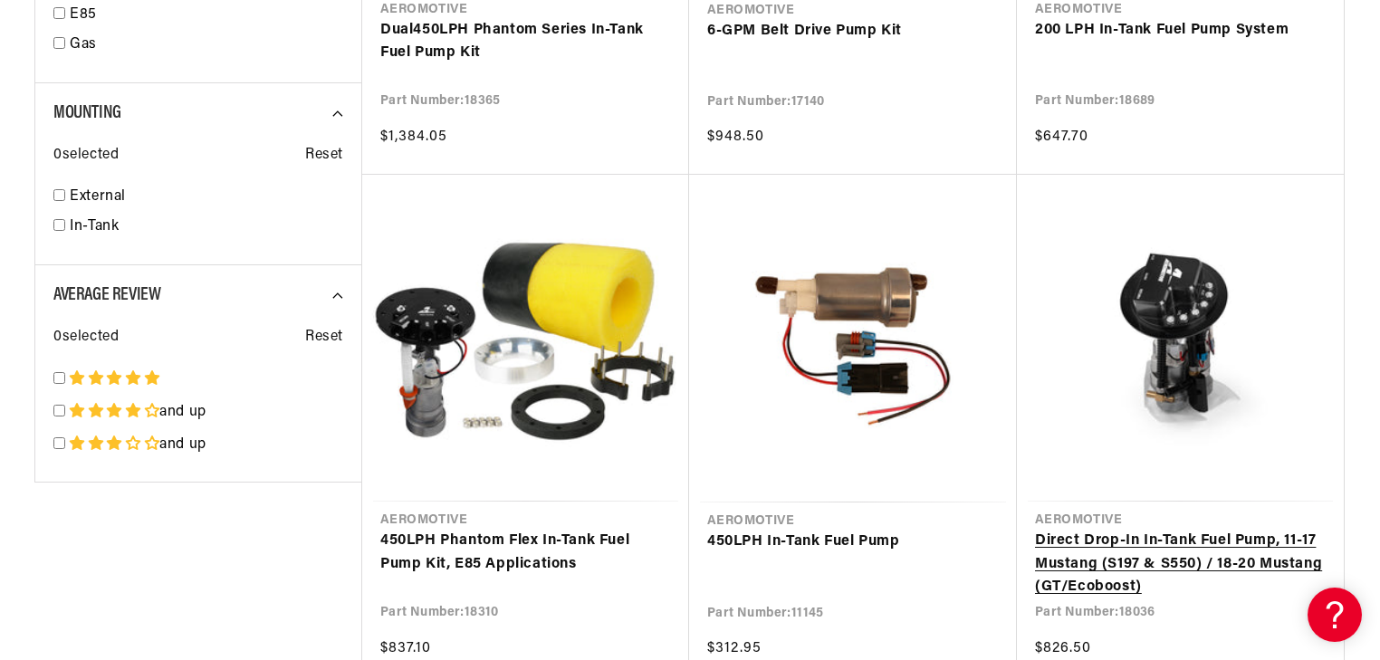
scroll to position [2754, 0]
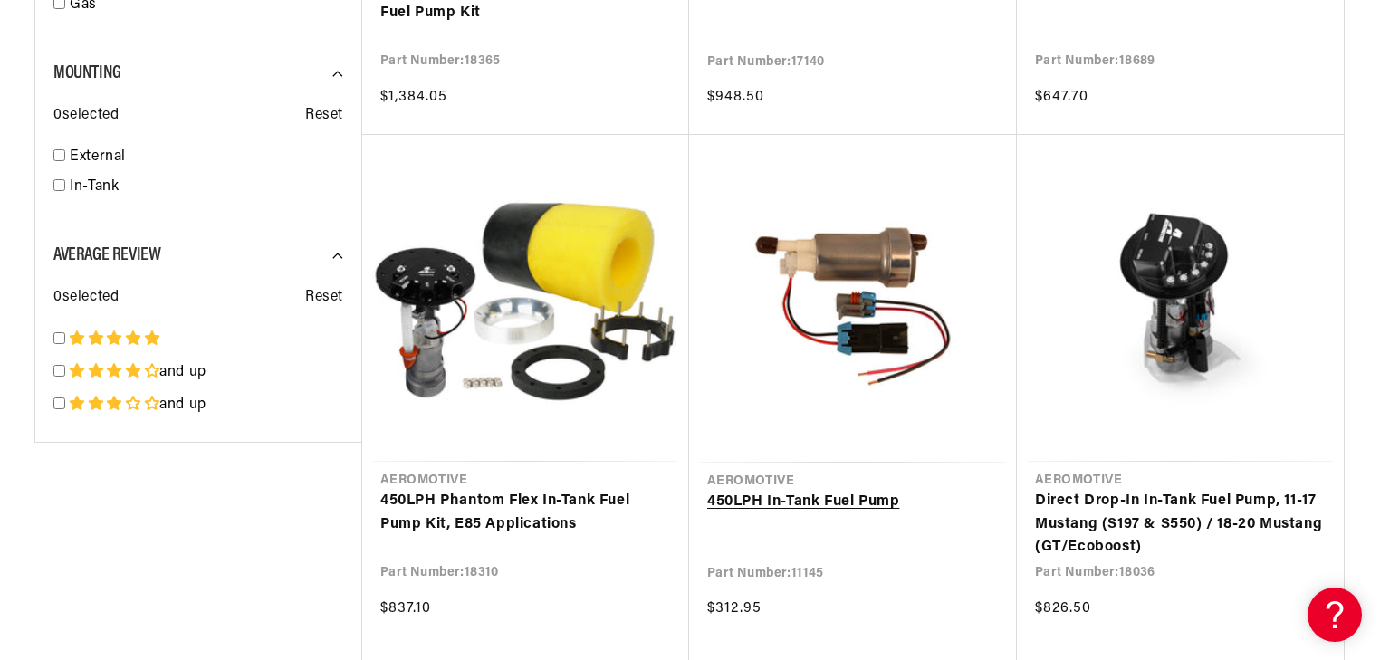
click at [881, 491] on link "450 LPH In-Tank Fuel Pump" at bounding box center [853, 503] width 292 height 24
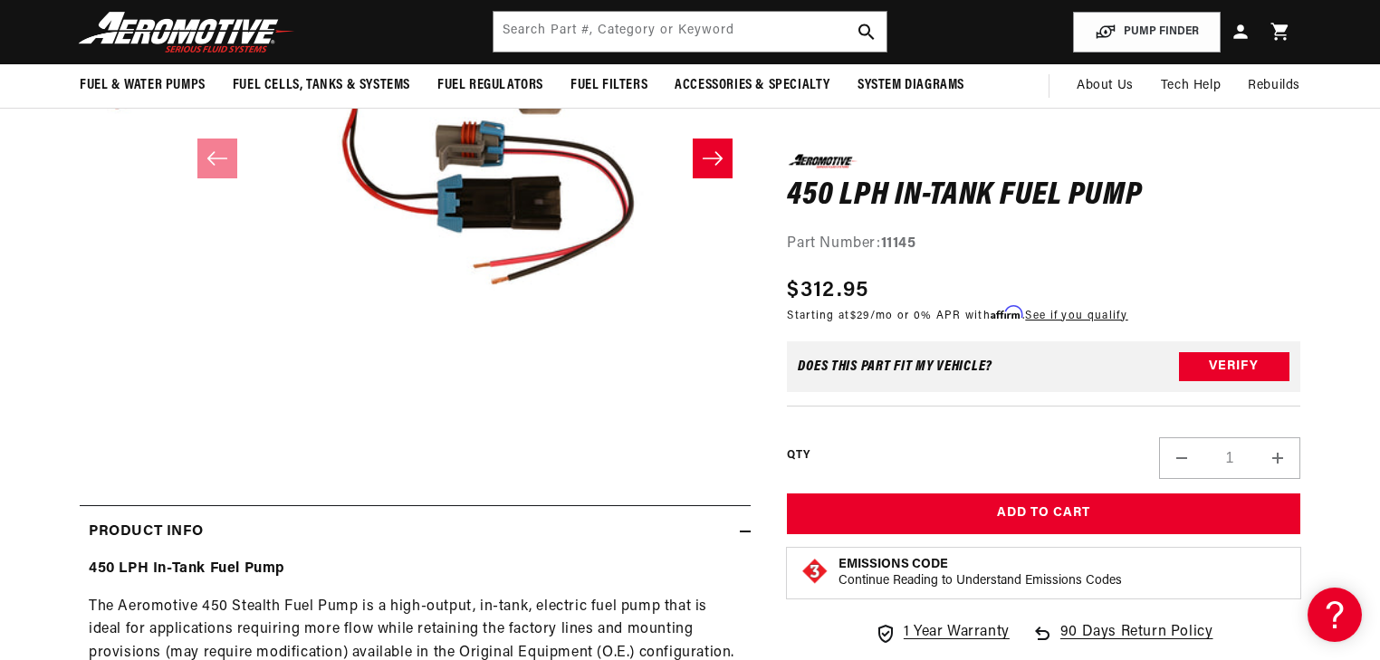
scroll to position [217, 0]
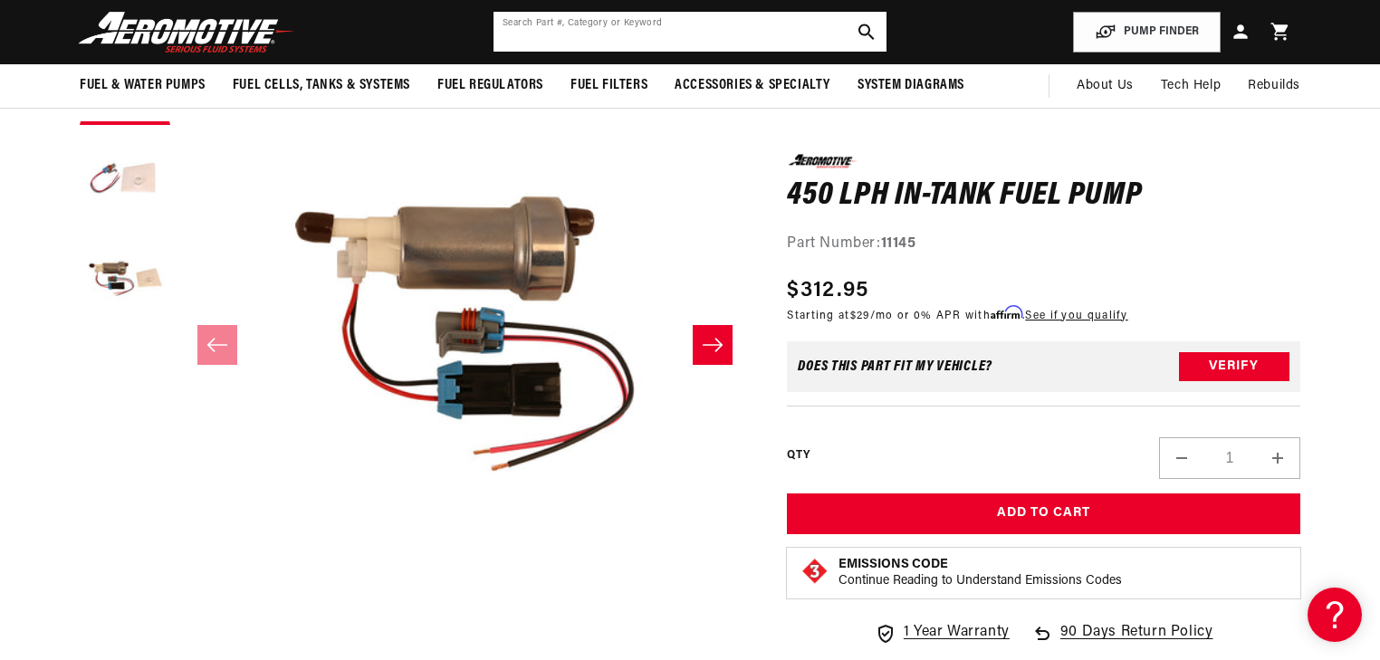
click at [656, 33] on input "text" at bounding box center [690, 32] width 393 height 40
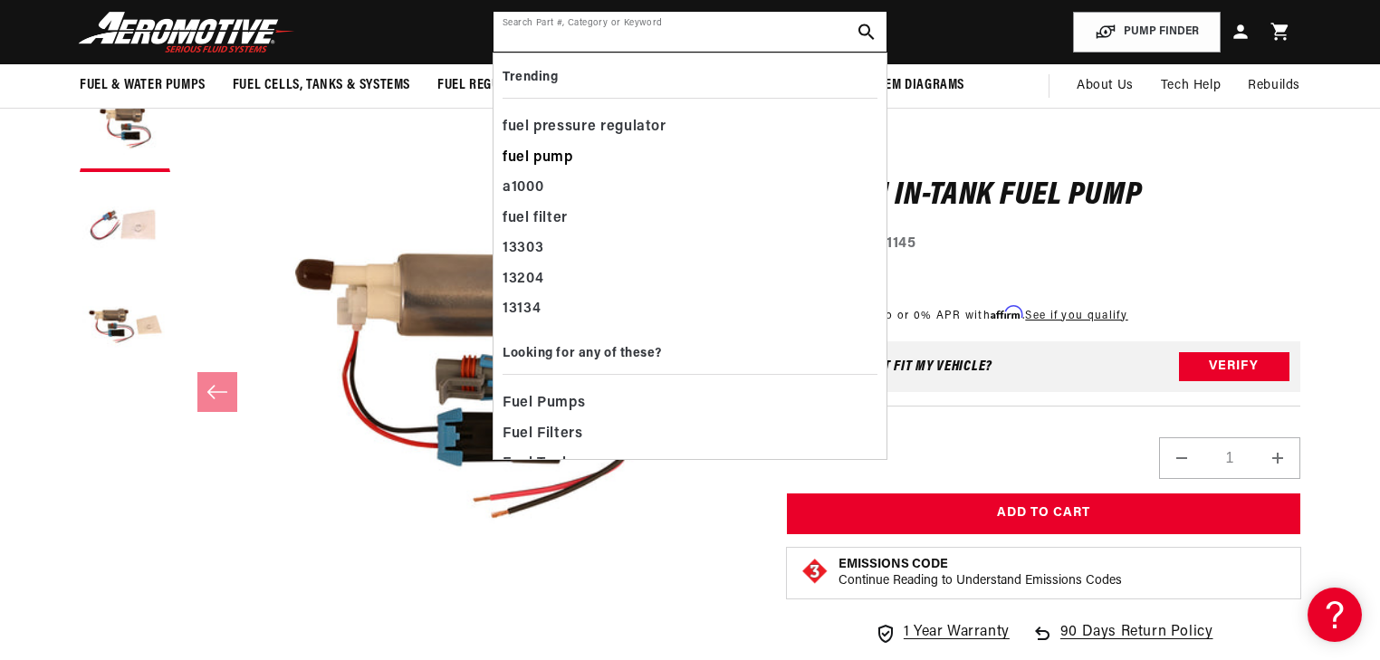
scroll to position [72, 0]
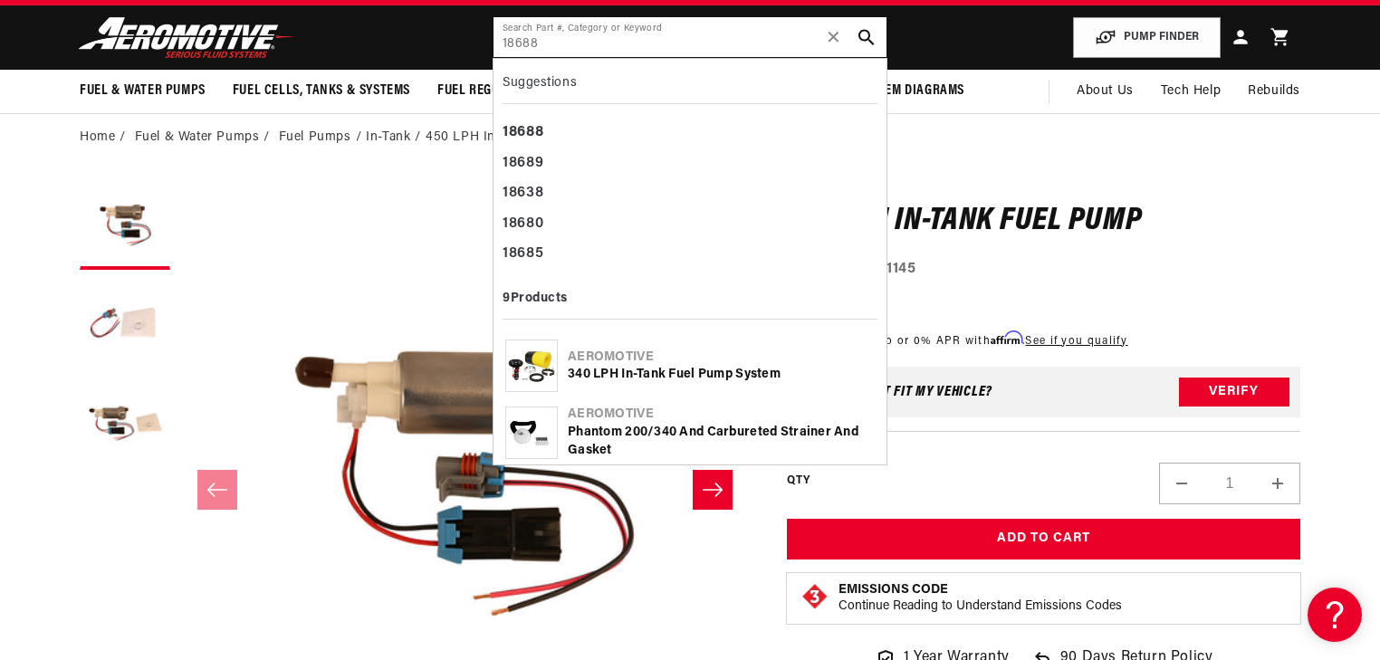
type input "18688"
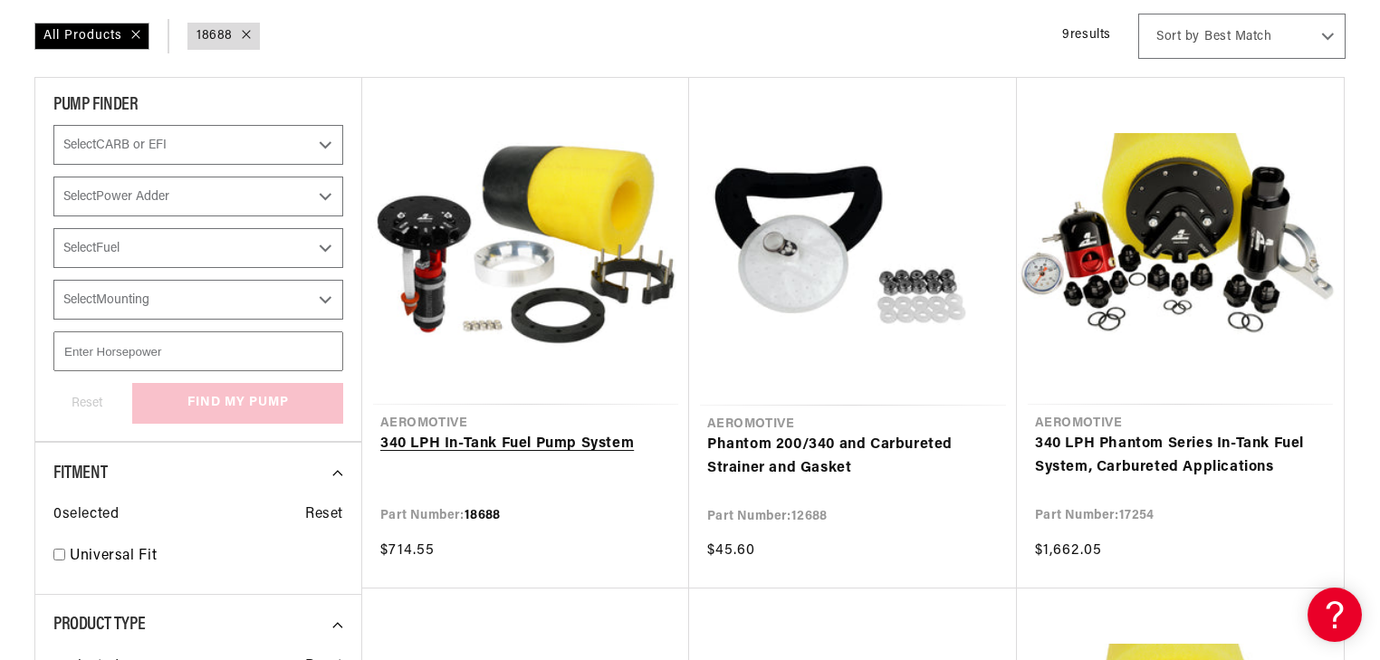
scroll to position [290, 0]
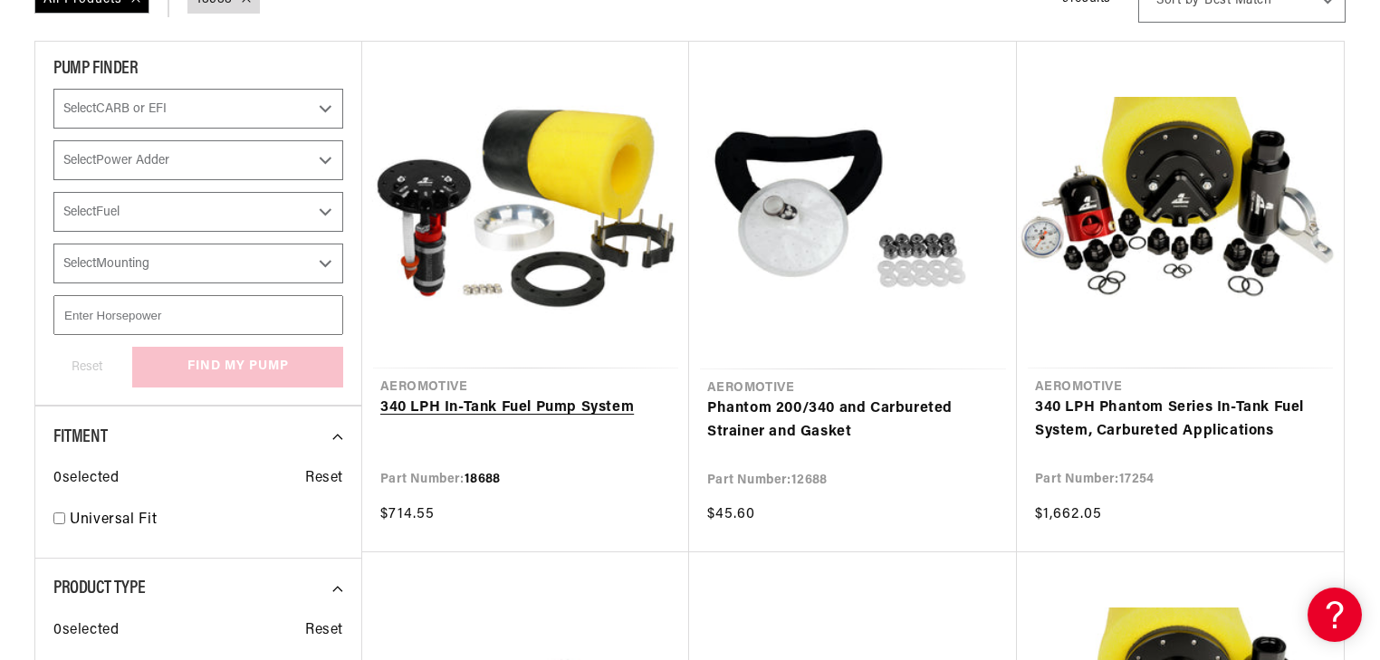
click at [557, 397] on link "340 LPH In-Tank Fuel Pump System" at bounding box center [525, 409] width 291 height 24
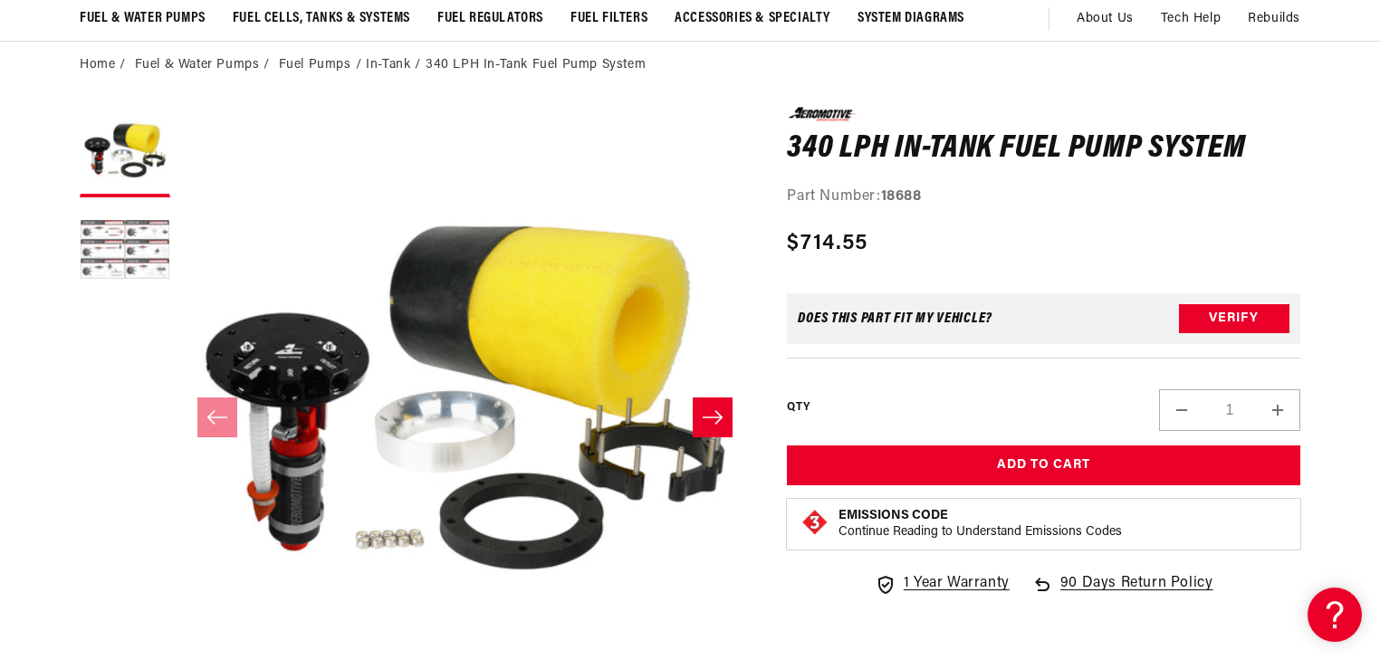
click at [129, 254] on button "Load image 2 in gallery view" at bounding box center [125, 252] width 91 height 91
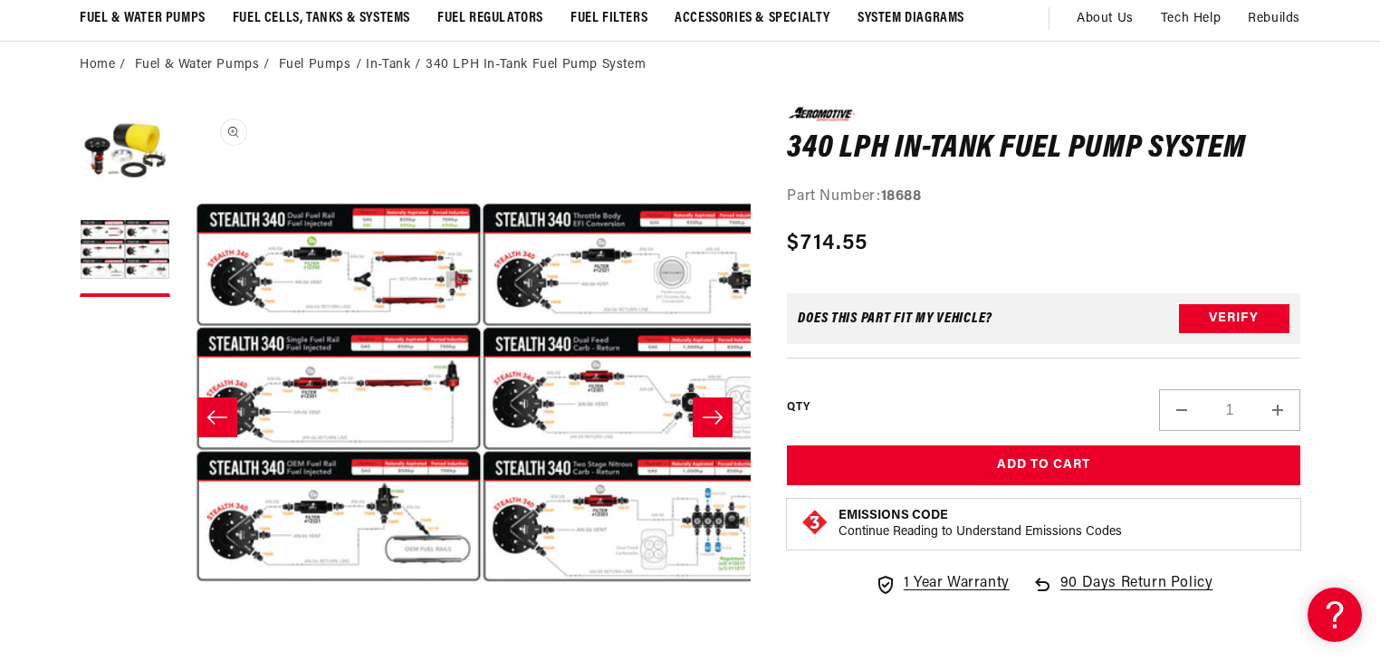
scroll to position [0, 572]
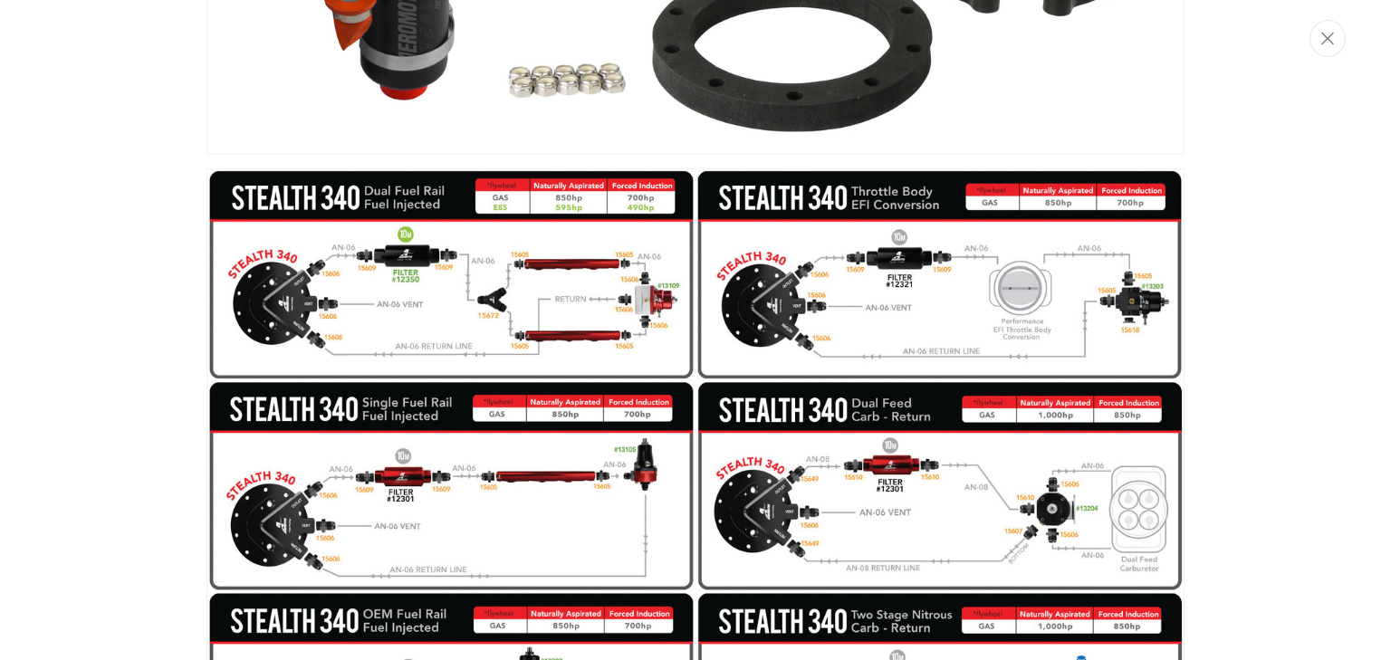
scroll to position [168, 0]
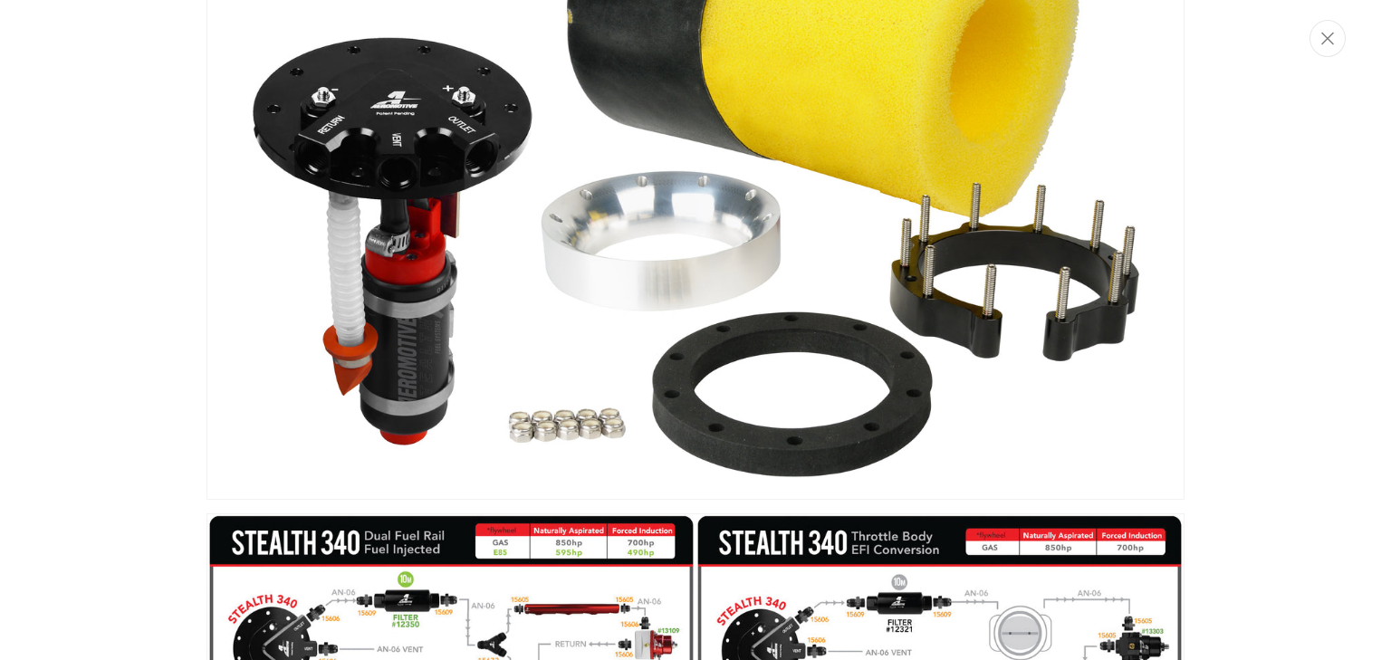
click at [374, 319] on img "Media gallery" at bounding box center [696, 175] width 978 height 650
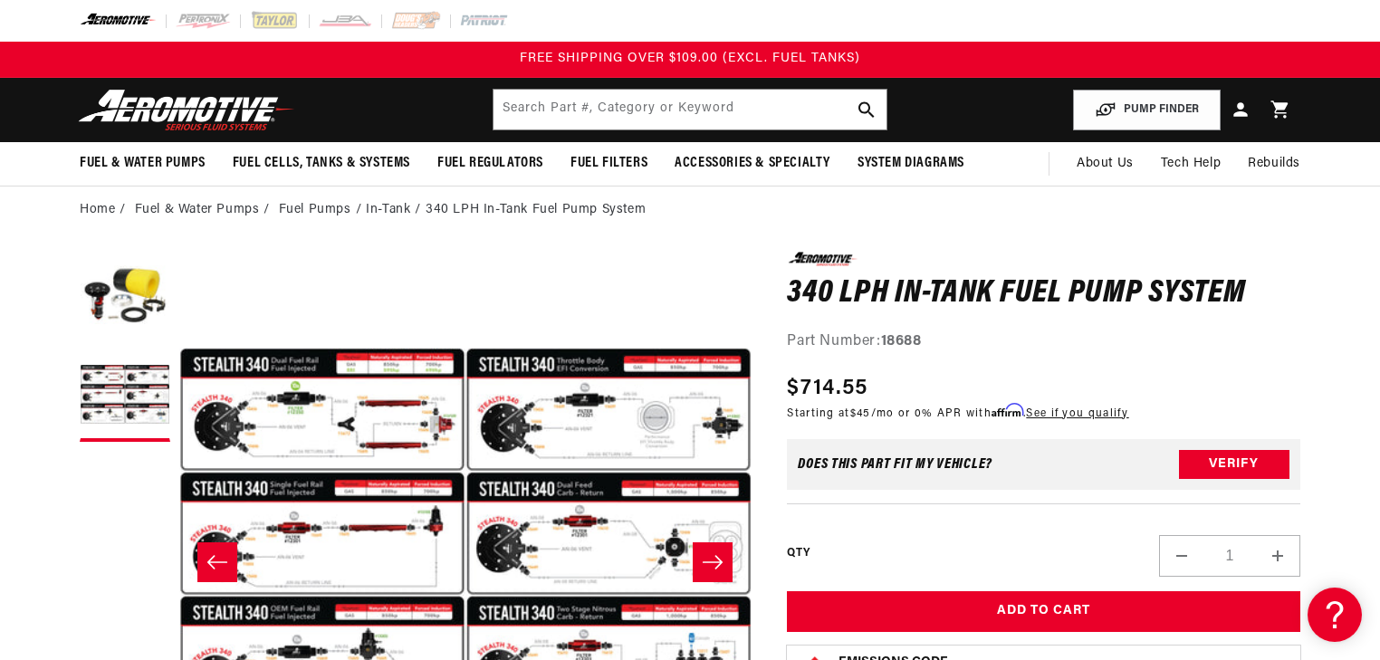
scroll to position [0, 572]
click at [663, 104] on input "text" at bounding box center [690, 110] width 393 height 40
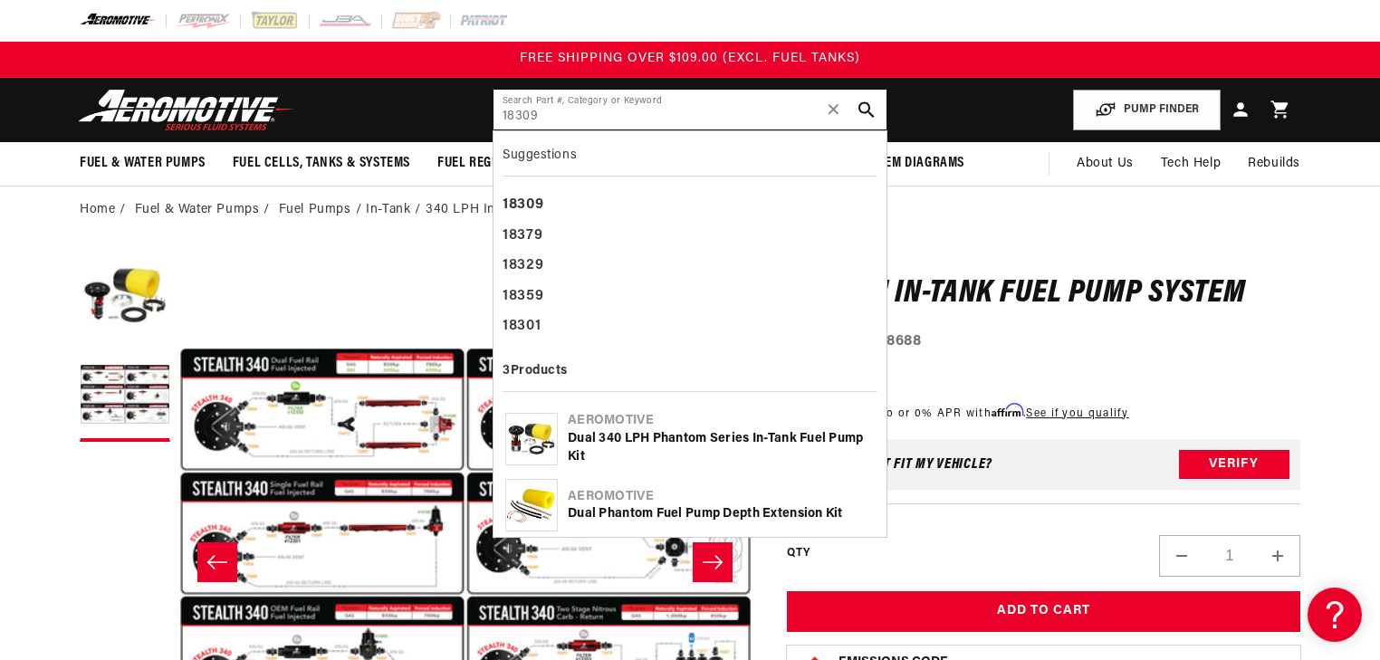
type input "18309"
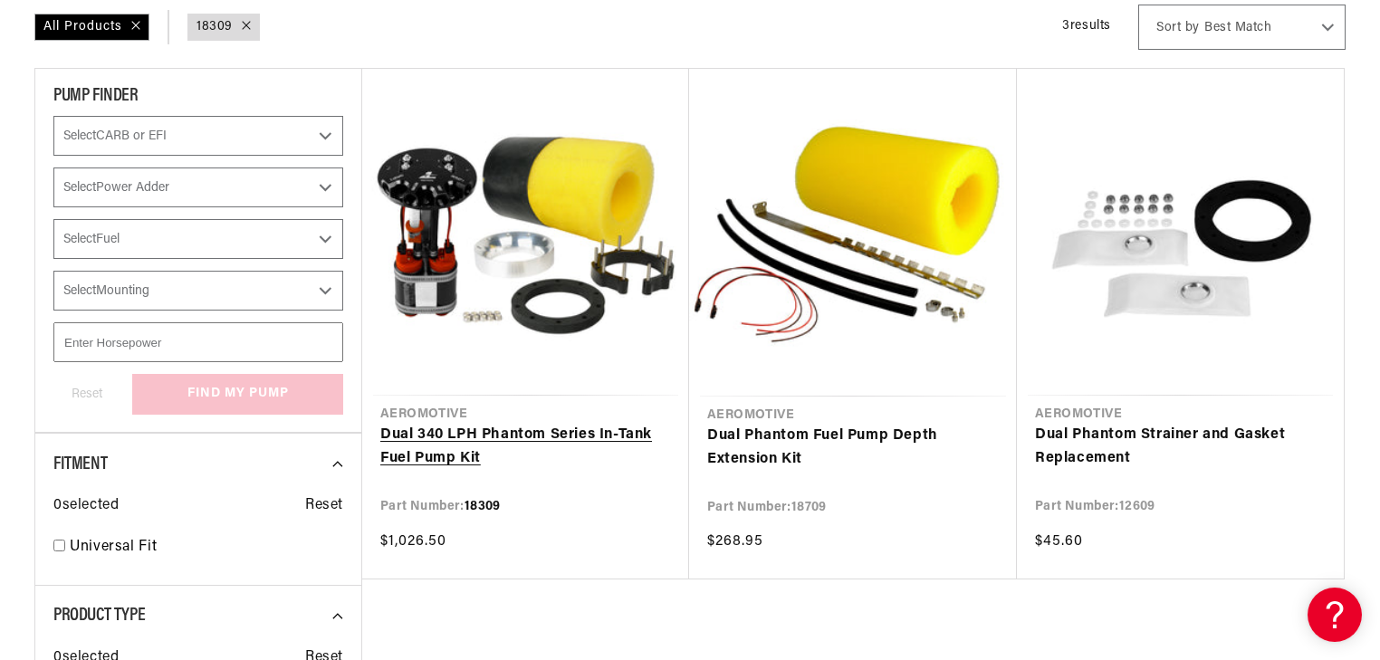
scroll to position [290, 0]
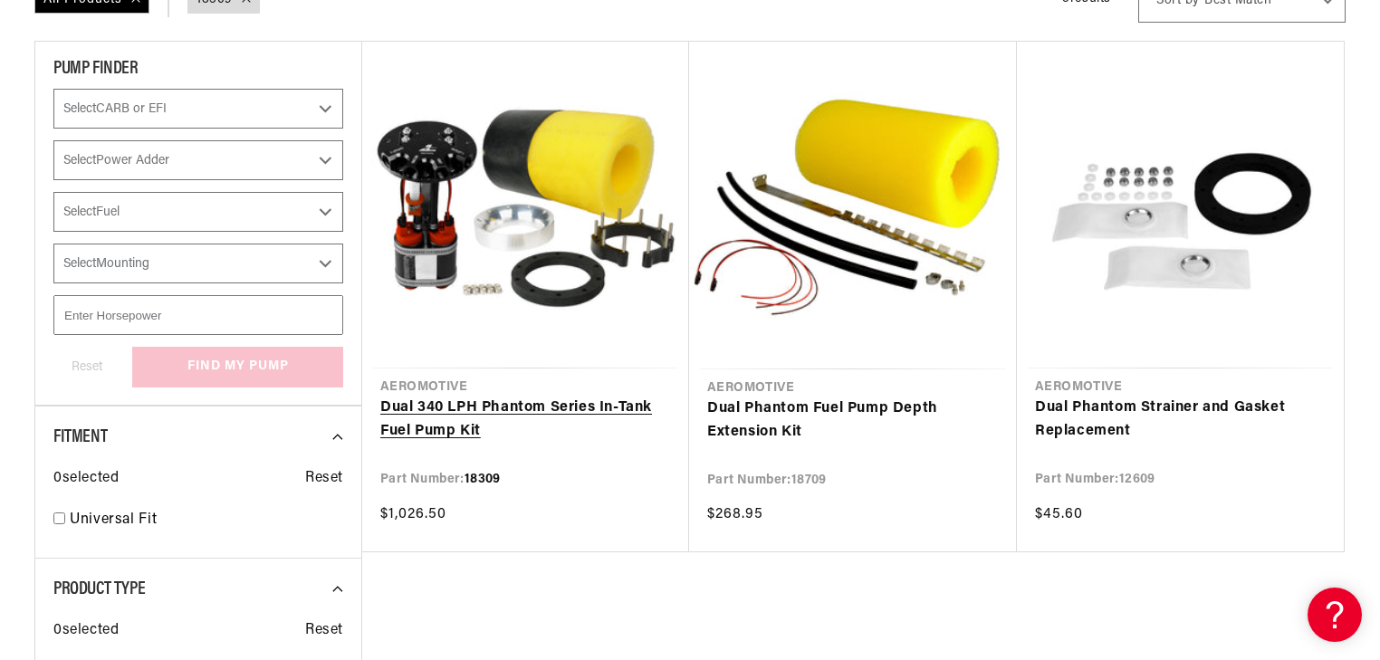
click at [561, 397] on link "Dual 340 LPH Phantom Series In-Tank Fuel Pump Kit" at bounding box center [525, 420] width 291 height 46
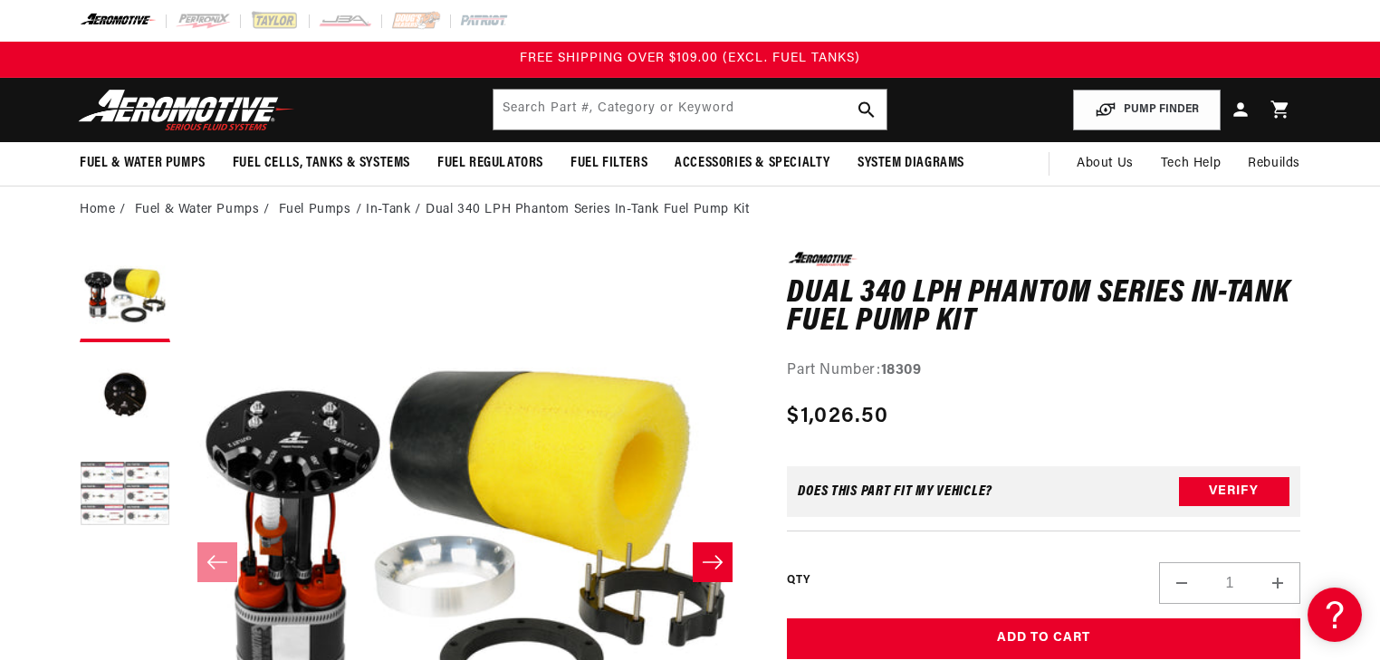
click at [113, 466] on button "Load image 3 in gallery view" at bounding box center [125, 496] width 91 height 91
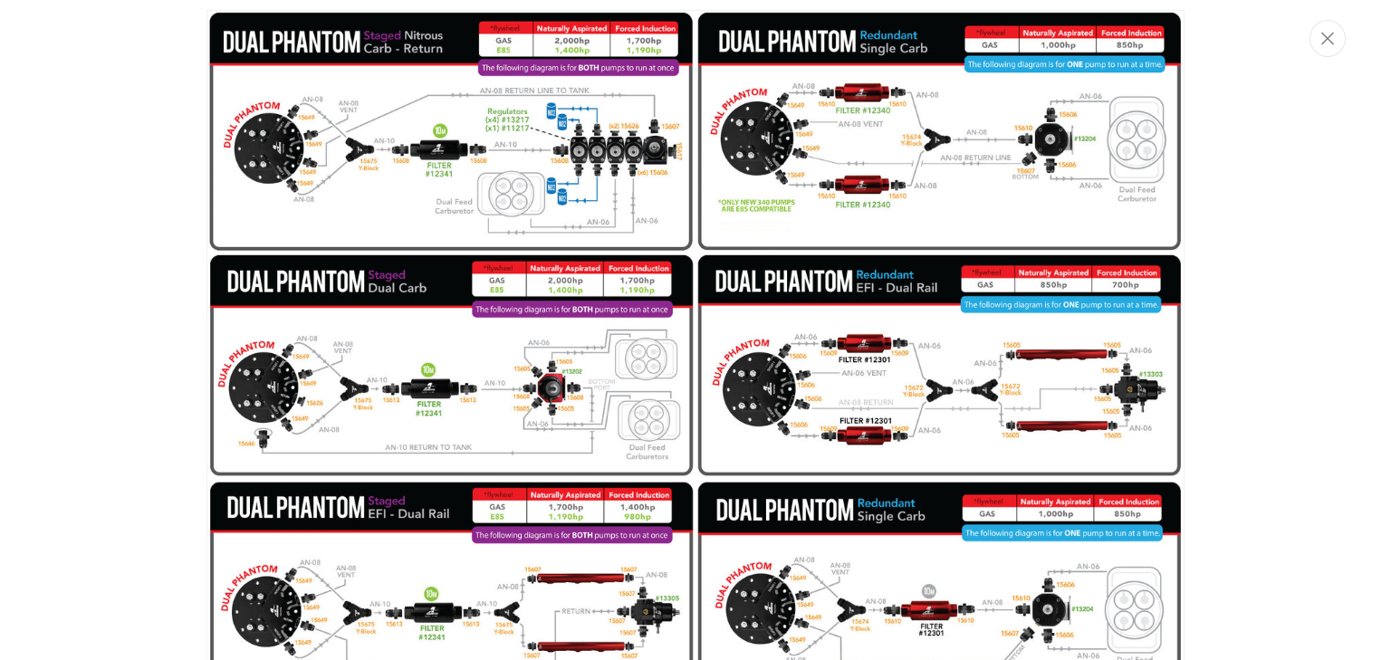
scroll to position [1693, 0]
